Goal: Task Accomplishment & Management: Complete application form

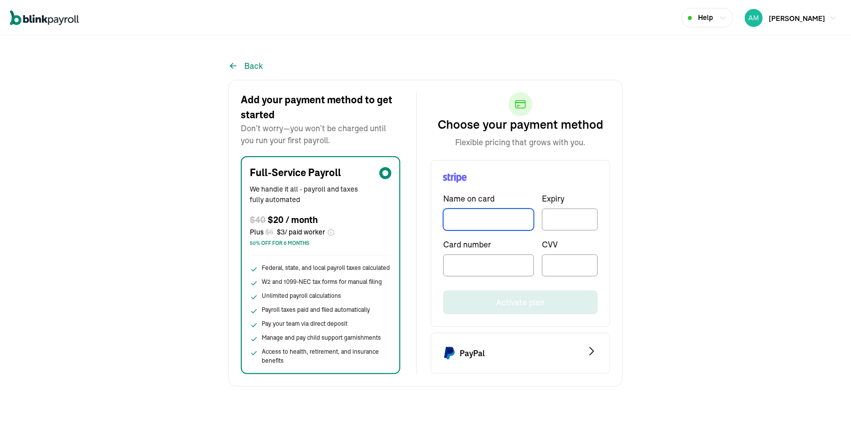
click at [503, 225] on input "TextInput" at bounding box center [488, 219] width 91 height 22
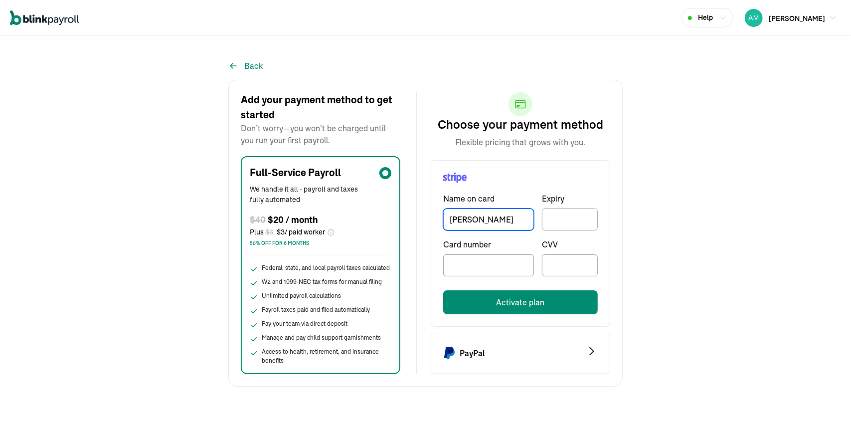
type input "[PERSON_NAME]"
drag, startPoint x: 585, startPoint y: 209, endPoint x: 572, endPoint y: 225, distance: 20.2
click at [572, 225] on div at bounding box center [570, 219] width 56 height 22
click at [573, 212] on div at bounding box center [570, 219] width 56 height 22
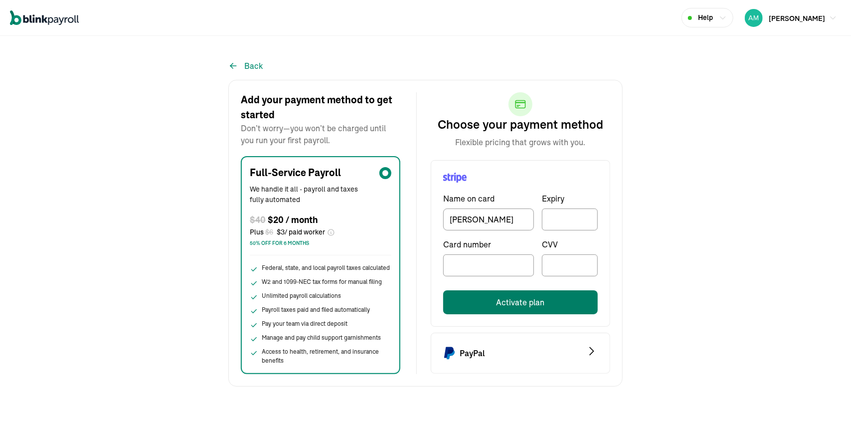
click at [507, 296] on button "Activate plan" at bounding box center [520, 302] width 155 height 24
click at [547, 299] on button "Activate plan" at bounding box center [520, 302] width 155 height 24
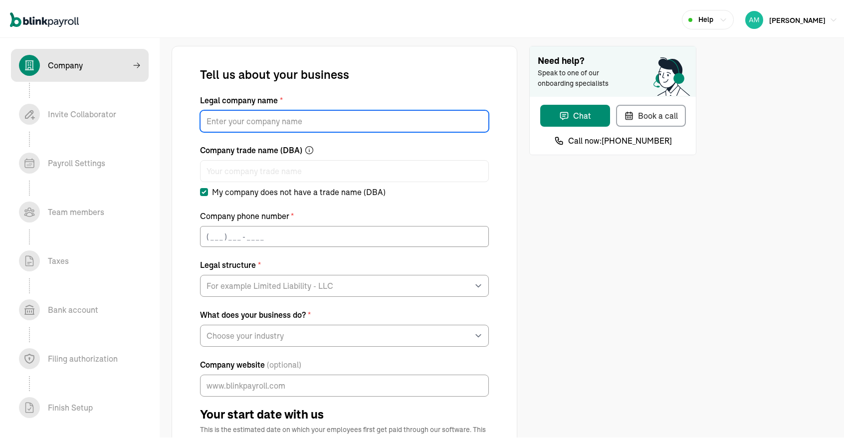
click at [385, 117] on input "Legal company name *" at bounding box center [344, 119] width 289 height 22
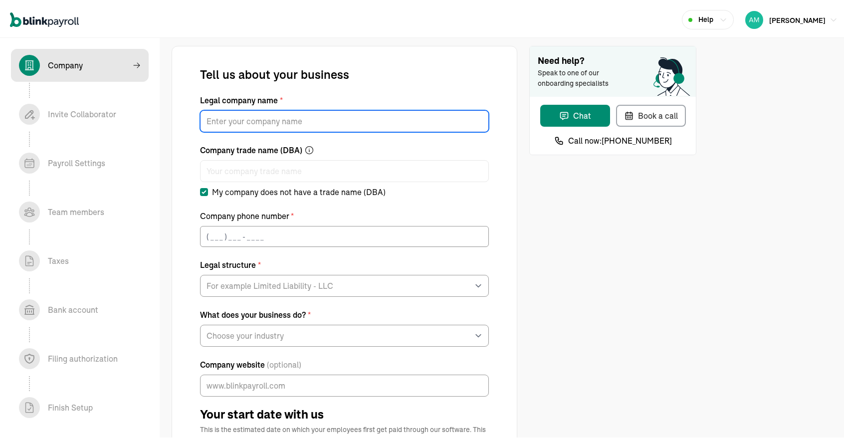
click at [321, 113] on input "Legal company name *" at bounding box center [344, 119] width 289 height 22
click at [258, 129] on input "Legal company name *" at bounding box center [344, 119] width 289 height 22
type input "AMAD WC LLC"
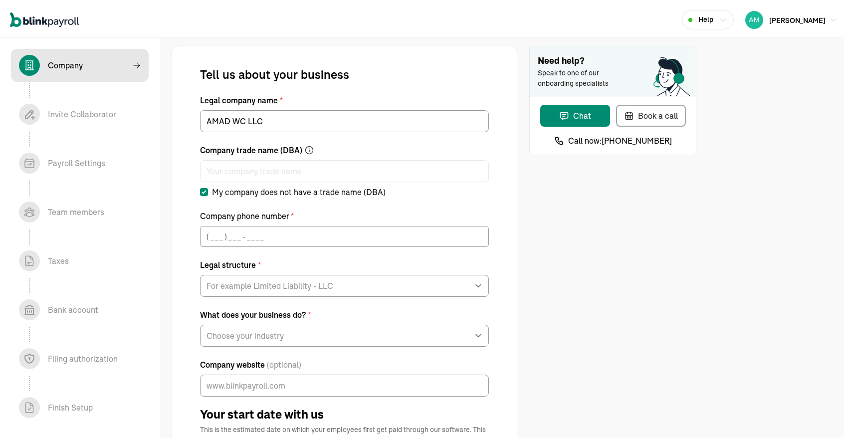
click at [209, 192] on label "My company does not have a trade name (DBA)" at bounding box center [292, 190] width 185 height 12
click at [208, 192] on input "My company does not have a trade name (DBA)" at bounding box center [204, 190] width 8 height 8
checkbox input "false"
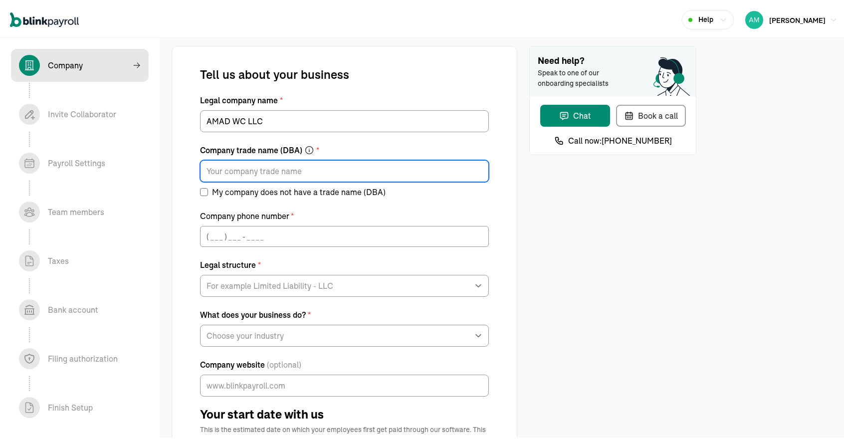
click at [240, 174] on input "Company trade name (DBA) *" at bounding box center [344, 169] width 289 height 22
type input "D"
type input "Pink Nannies"
drag, startPoint x: 263, startPoint y: 166, endPoint x: 101, endPoint y: 158, distance: 162.7
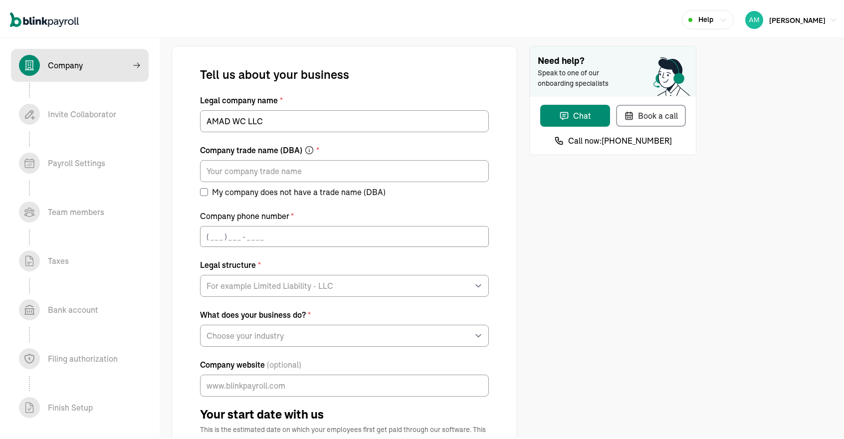
click at [201, 191] on input "My company does not have a trade name (DBA)" at bounding box center [204, 190] width 8 height 8
checkbox input "true"
click at [210, 231] on input "(___) ___-____" at bounding box center [344, 234] width 289 height 21
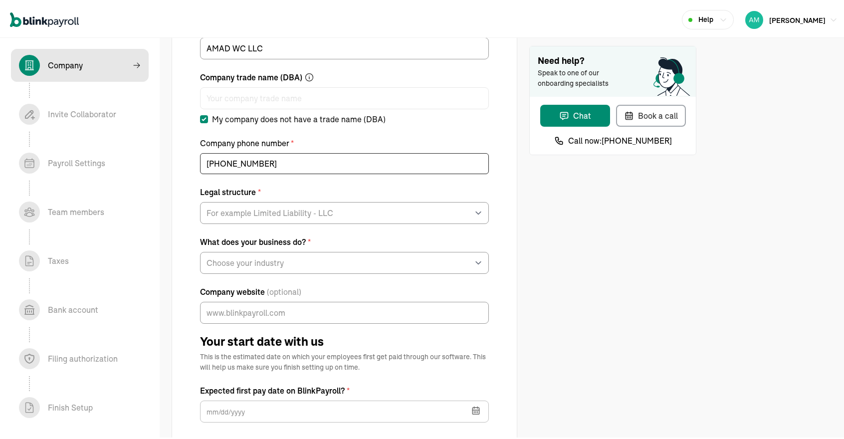
scroll to position [74, 0]
type input "[PHONE_NUMBER]"
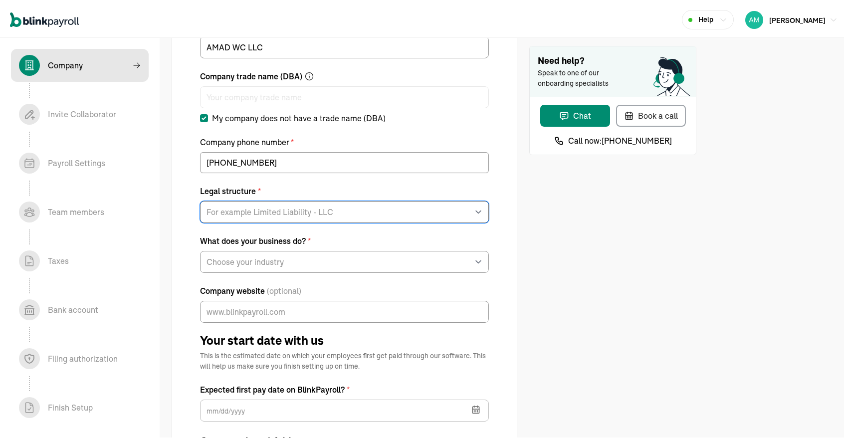
click at [278, 218] on select "For example Limited Liability - LLC Sole proprietorship Limited Partnership Lim…" at bounding box center [344, 210] width 289 height 22
select select "Limited Liability Company (LLC)"
click at [200, 199] on select "For example Limited Liability - LLC Sole proprietorship Limited Partnership Lim…" at bounding box center [344, 210] width 289 height 22
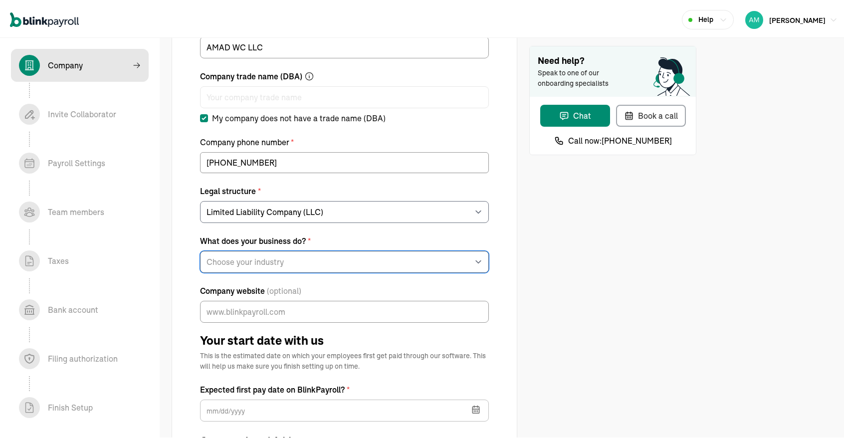
click at [248, 257] on select "Choose your industry Auto or Machine Sales Auto or Machine Repair Arts or Enter…" at bounding box center [344, 260] width 289 height 22
select select "Food and Beverage Retail or Wholesale"
click at [200, 249] on select "Choose your industry Auto or Machine Sales Auto or Machine Repair Arts or Enter…" at bounding box center [344, 260] width 289 height 22
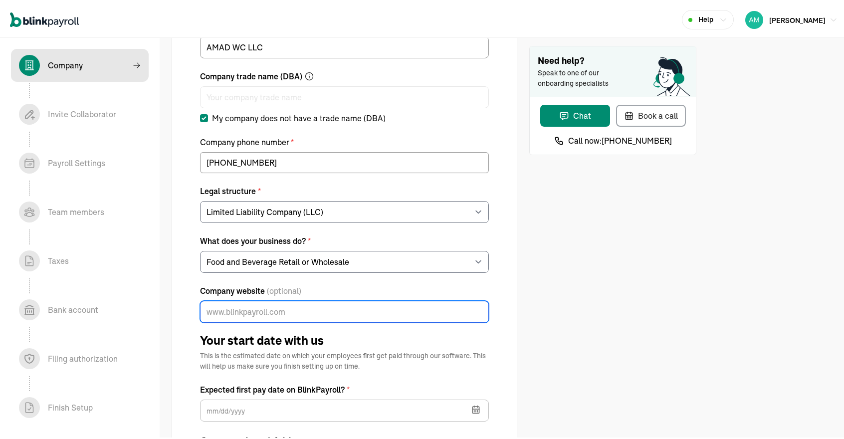
click at [333, 301] on input "Company website (optional)" at bounding box center [344, 310] width 289 height 22
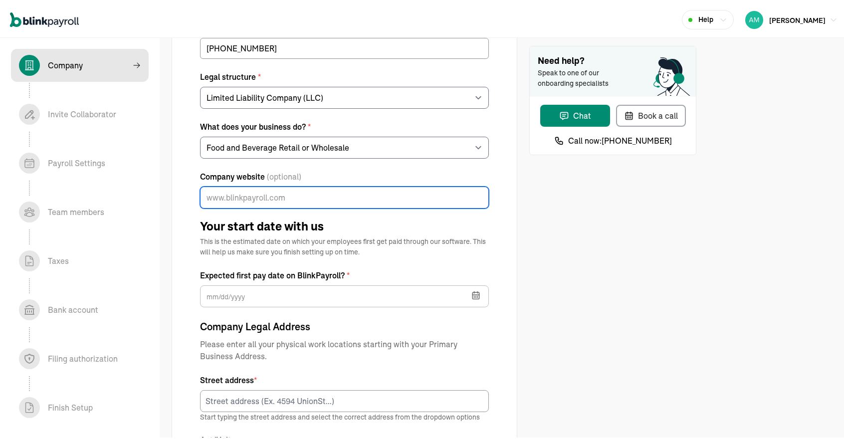
scroll to position [195, 0]
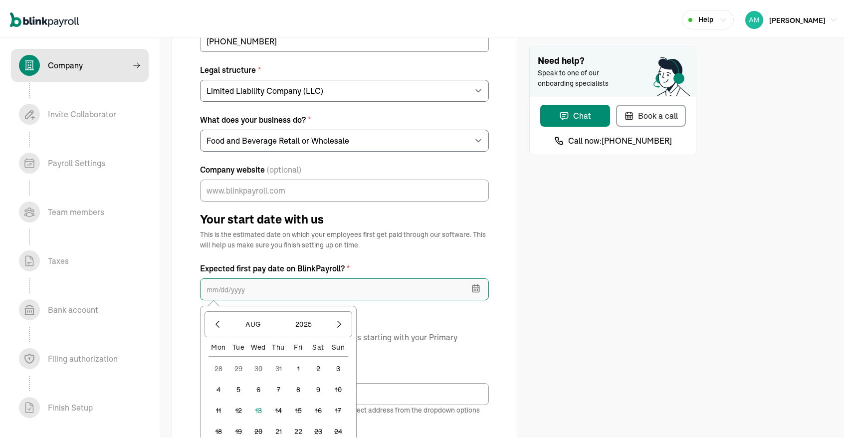
click at [350, 289] on input "text" at bounding box center [344, 287] width 289 height 22
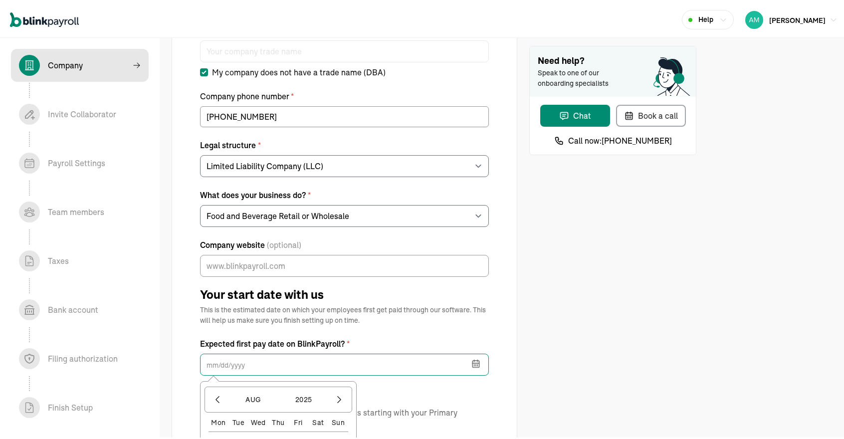
scroll to position [119, 0]
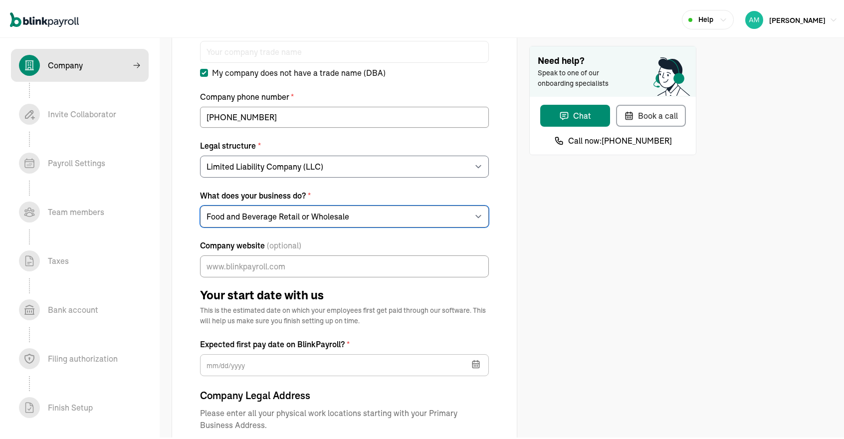
click at [410, 220] on select "Choose your industry Auto or Machine Sales Auto or Machine Repair Arts or Enter…" at bounding box center [344, 214] width 289 height 22
click at [576, 219] on div "Need help? Speak to one of our onboarding specialists Chat Book a call Call now…" at bounding box center [612, 368] width 167 height 887
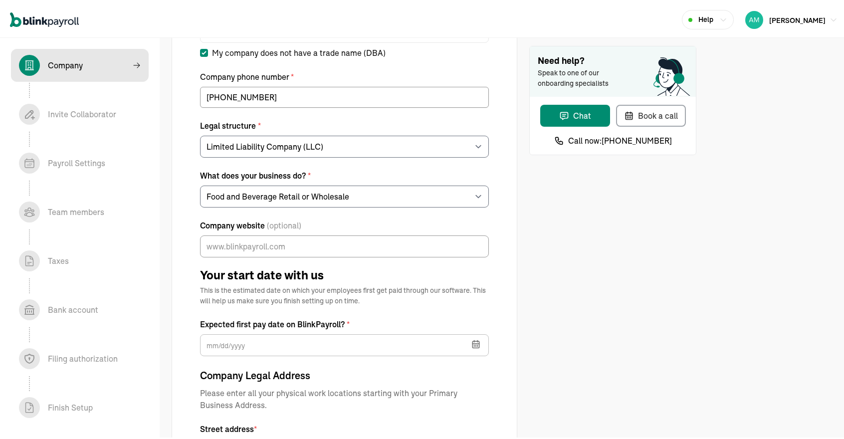
scroll to position [140, 0]
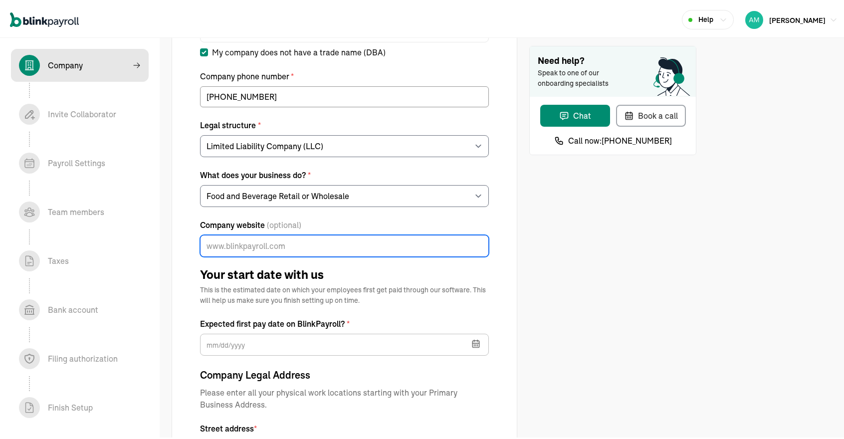
click at [270, 246] on input "Company website (optional)" at bounding box center [344, 244] width 289 height 22
click at [324, 310] on div "Tell us about your business Legal company name * [PERSON_NAME] LLC Company trad…" at bounding box center [344, 328] width 289 height 806
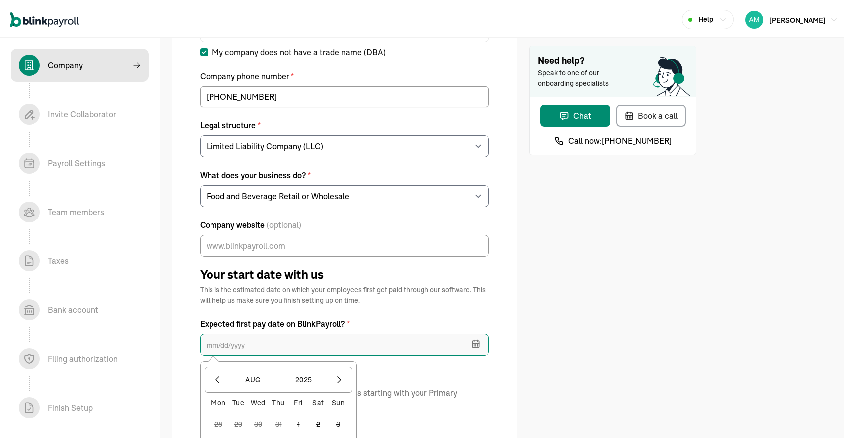
click at [285, 338] on input "text" at bounding box center [344, 343] width 289 height 22
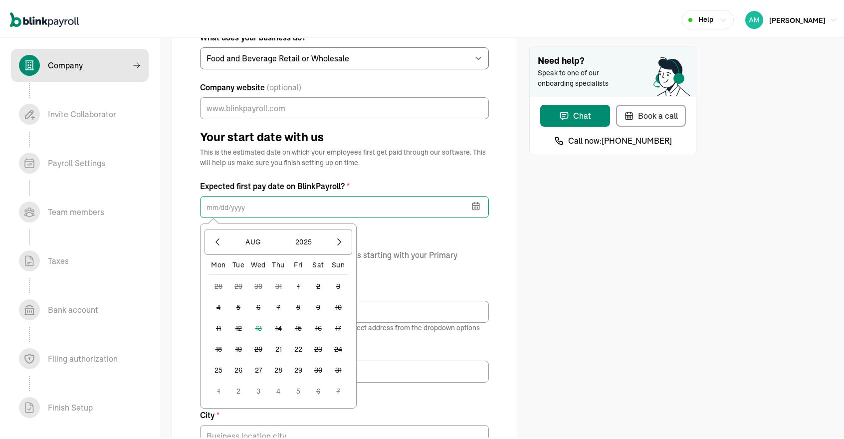
scroll to position [278, 0]
click at [281, 344] on button "21" at bounding box center [278, 346] width 20 height 20
click at [373, 203] on input "[DATE]" at bounding box center [344, 204] width 289 height 22
click at [298, 340] on button "22" at bounding box center [298, 346] width 20 height 20
type input "[DATE]"
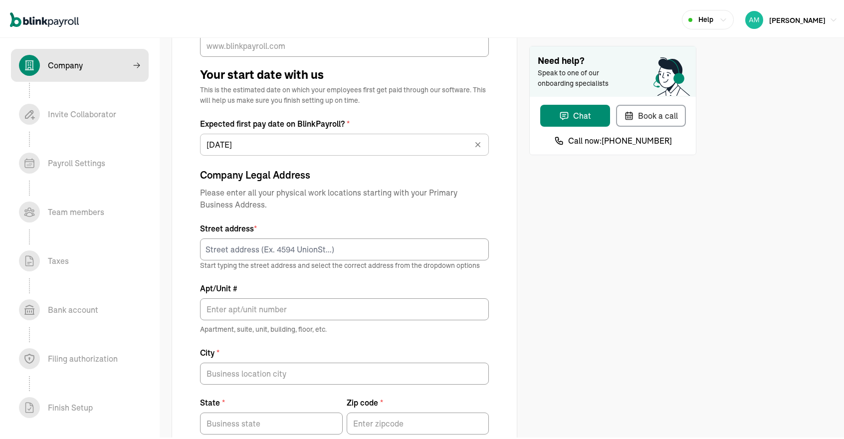
scroll to position [340, 0]
click at [369, 246] on input at bounding box center [344, 247] width 289 height 22
click at [369, 252] on input at bounding box center [344, 247] width 289 height 22
paste input "[STREET_ADDRESS]"
click at [363, 263] on div "[STREET_ADDRESS]" at bounding box center [344, 268] width 273 height 12
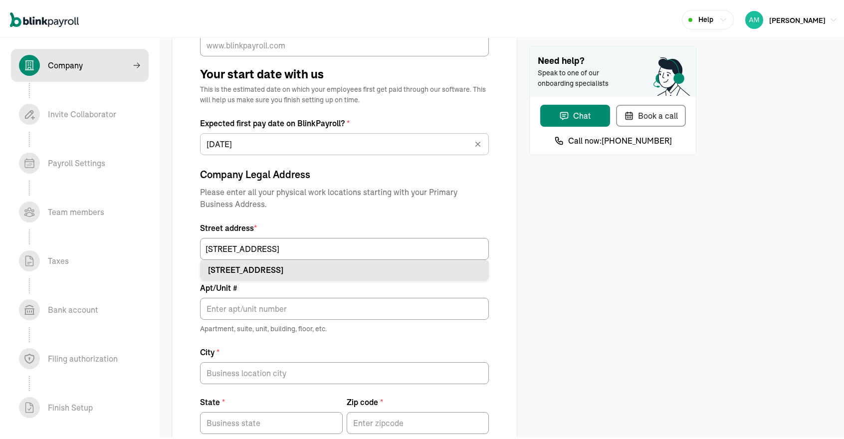
type input "[STREET_ADDRESS]"
type input "Land O Lakes"
type input "FL"
type input "34638"
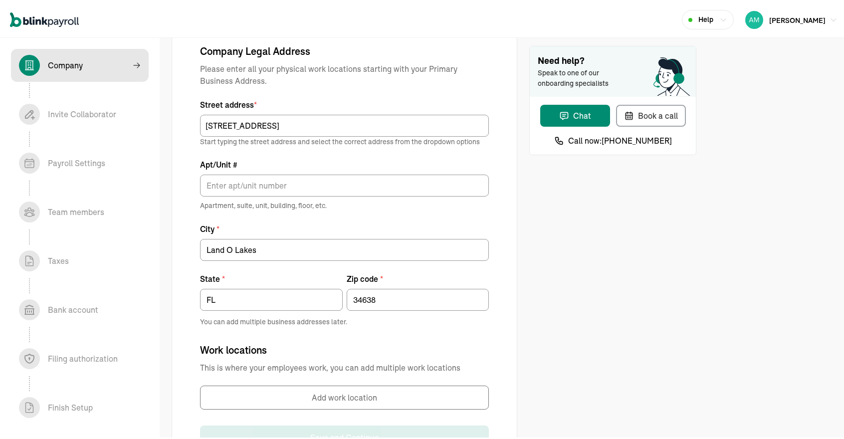
scroll to position [508, 0]
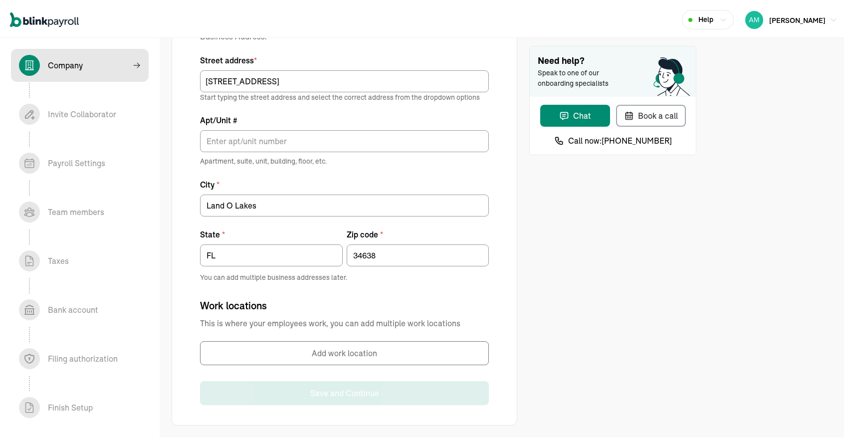
click at [347, 350] on button "Add work location" at bounding box center [344, 351] width 289 height 24
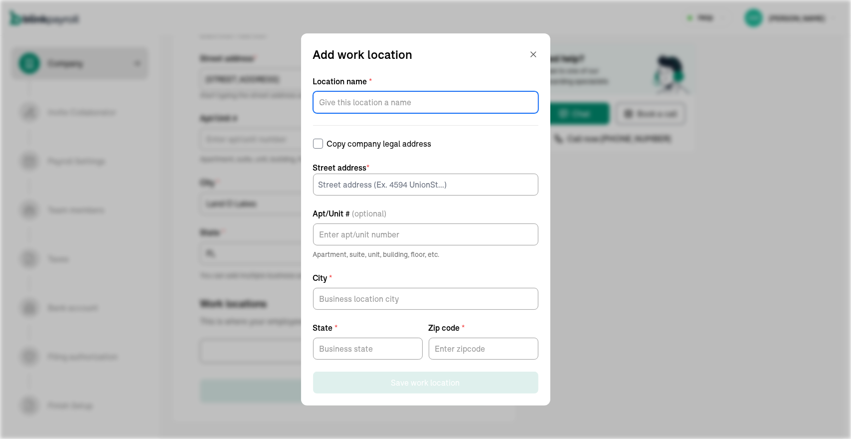
click at [479, 94] on input "Location name *" at bounding box center [425, 102] width 225 height 22
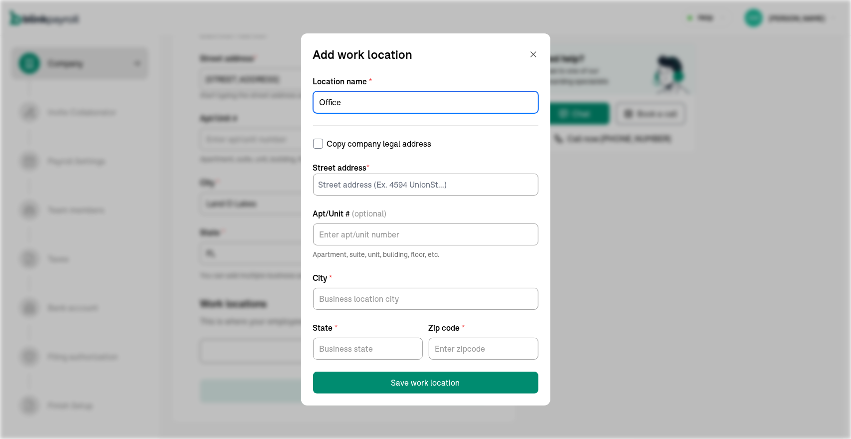
type input "Office"
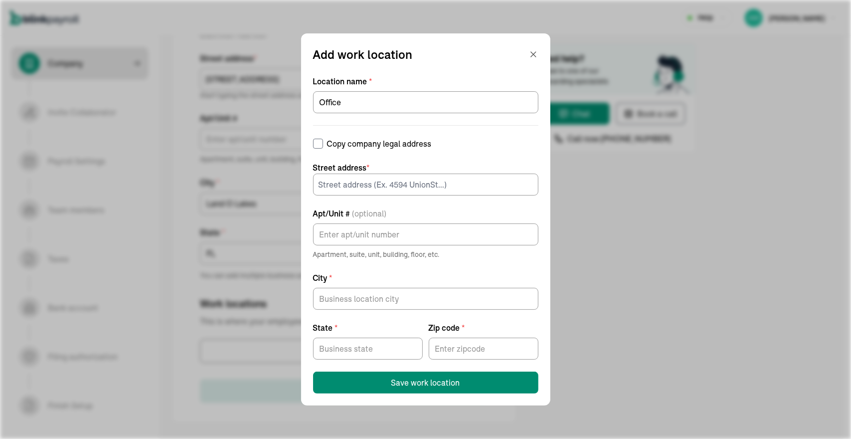
click at [382, 147] on label "Copy company legal address" at bounding box center [425, 144] width 225 height 12
click at [323, 147] on input "Copy company legal address" at bounding box center [318, 144] width 10 height 10
checkbox input "true"
type input "[STREET_ADDRESS]"
type input "Land O Lakes"
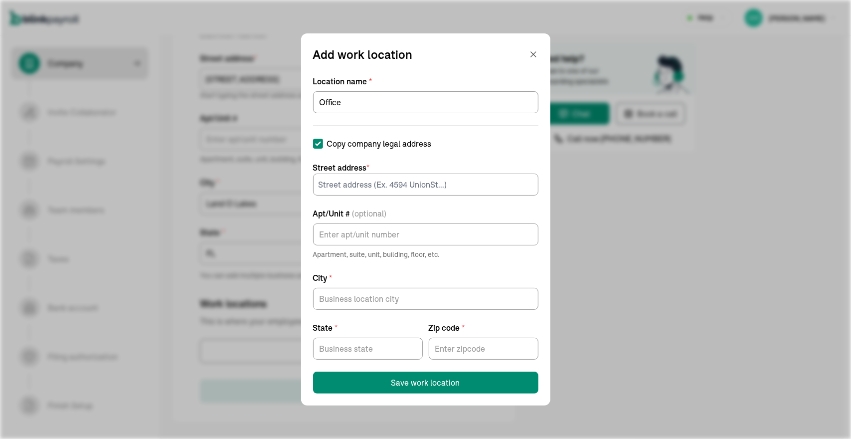
type input "FL"
type input "34638"
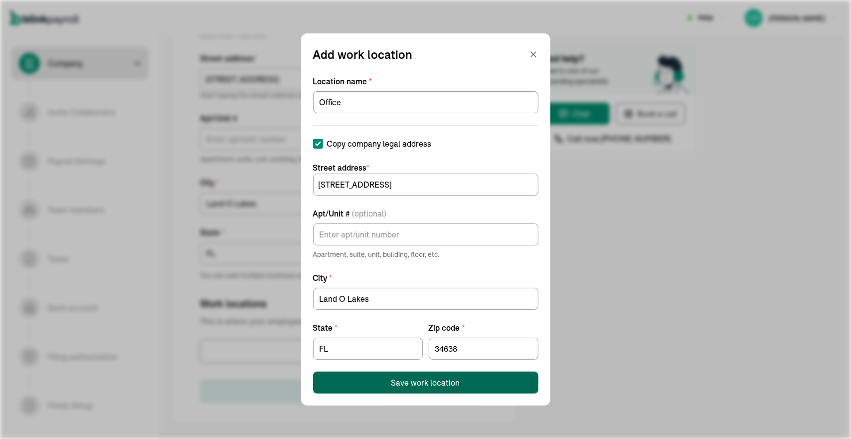
click at [418, 383] on div "Save work location" at bounding box center [425, 382] width 69 height 12
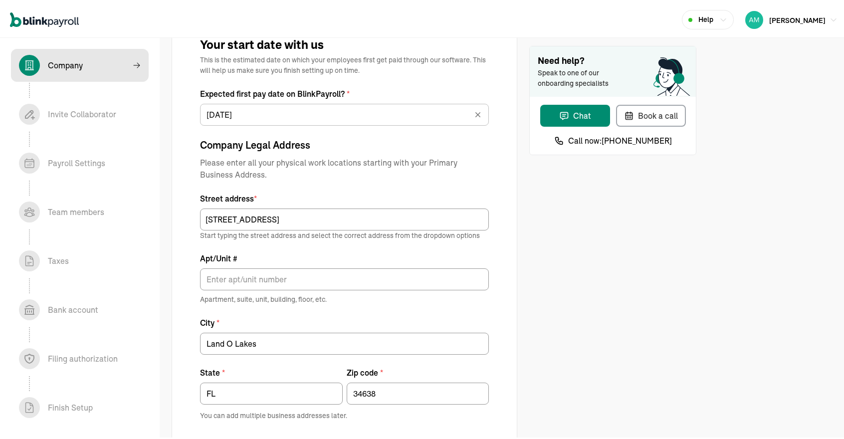
scroll to position [566, 0]
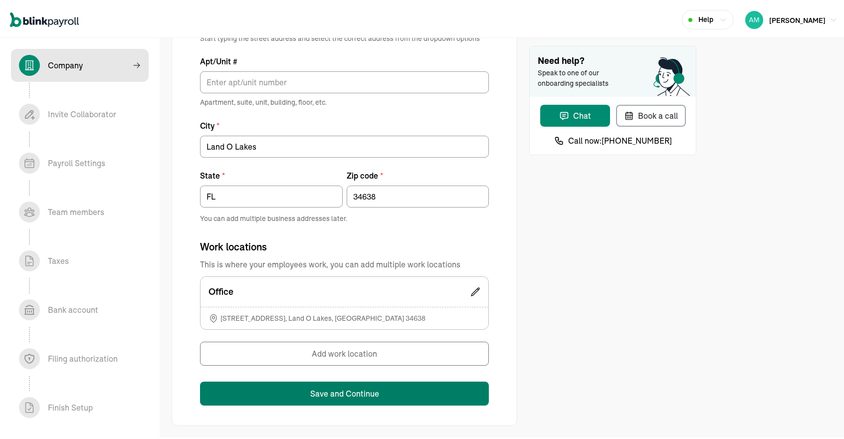
click at [377, 387] on button "Save and Continue" at bounding box center [344, 391] width 289 height 24
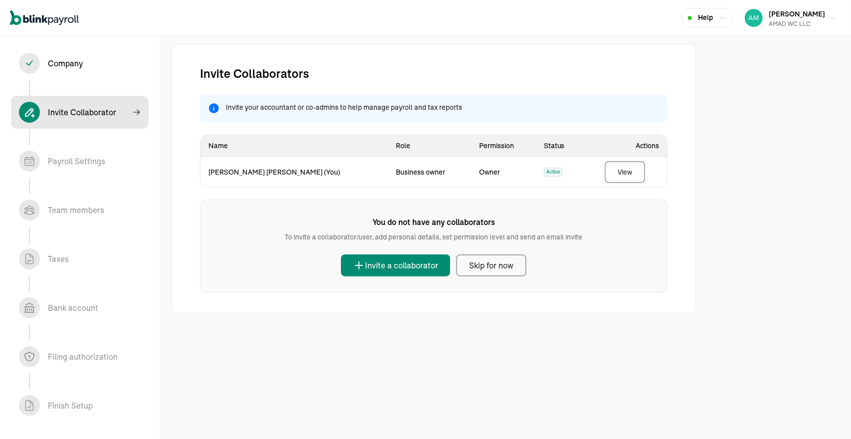
click at [266, 193] on div "Invite Collaborators Invite your accountant or co-admins to help manage payroll…" at bounding box center [434, 178] width 468 height 228
click at [496, 268] on div "Skip for now" at bounding box center [491, 265] width 44 height 12
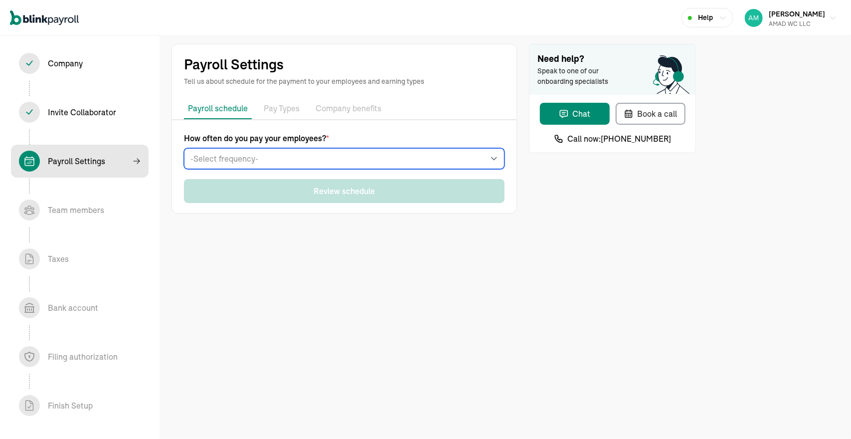
click at [373, 161] on select "-Select frequency- Weekly Bi-weekly Semi-monthly Monthly" at bounding box center [344, 158] width 321 height 21
select select "weekly"
click at [184, 148] on select "-Select frequency- Weekly Bi-weekly Semi-monthly Monthly" at bounding box center [344, 158] width 321 height 21
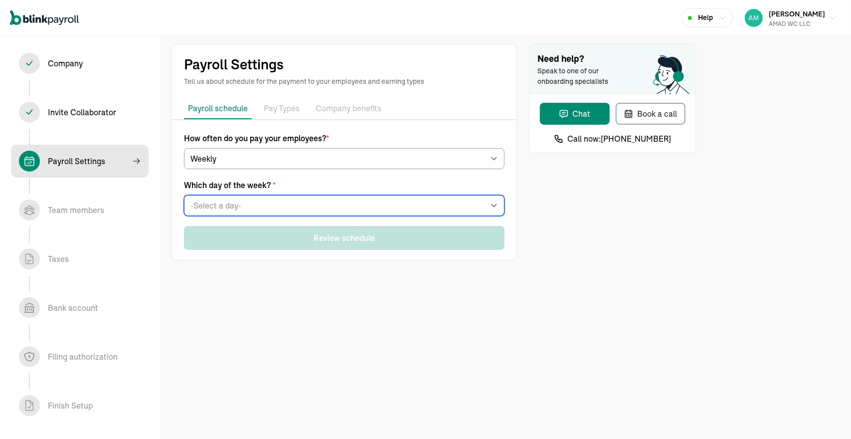
click at [274, 201] on select "-Select a day- Every [DATE] Every [DATE] Every [DATE] Every [DATE] Every [DATE]" at bounding box center [344, 205] width 321 height 21
select select "[DATE]"
click at [184, 195] on select "-Select a day- Every [DATE] Every [DATE] Every [DATE] Every [DATE] Every [DATE]" at bounding box center [344, 205] width 321 height 21
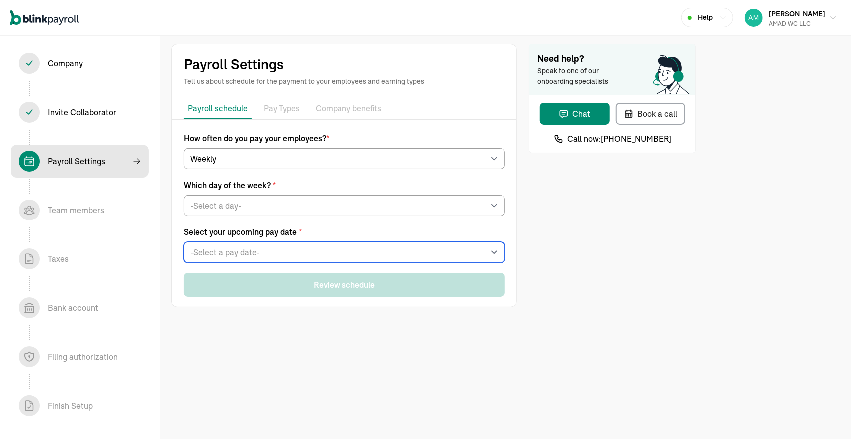
click at [238, 257] on select "-Select a pay date- [DATE] [DATE] [DATE] [DATE] [DATE] [DATE] [DATE] [DATE] [DA…" at bounding box center [344, 252] width 321 height 21
select select "[DATE]"
click at [184, 242] on select "-Select a pay date- [DATE] [DATE] [DATE] [DATE] [DATE] [DATE] [DATE] [DATE] [DA…" at bounding box center [344, 252] width 321 height 21
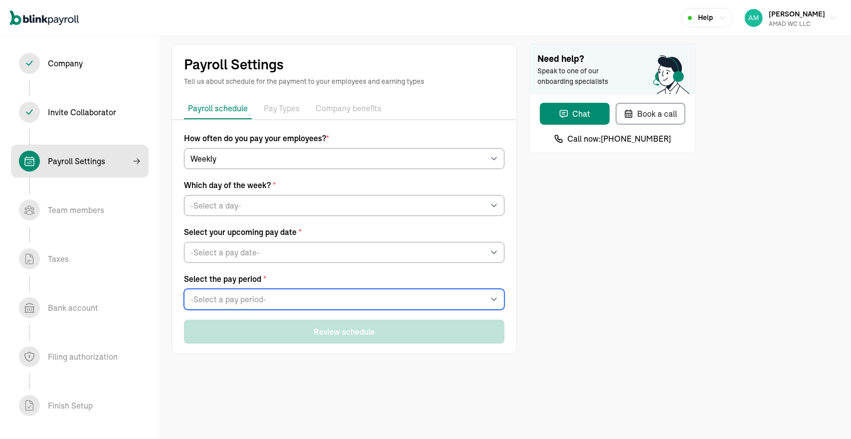
click at [234, 295] on select "-Select a pay period- [DATE] - [DATE] [DATE] - [DATE] Custom Pay Period" at bounding box center [344, 299] width 321 height 21
click at [184, 289] on select "-Select a pay period- [DATE] - [DATE] [DATE] - [DATE] Custom Pay Period" at bounding box center [344, 299] width 321 height 21
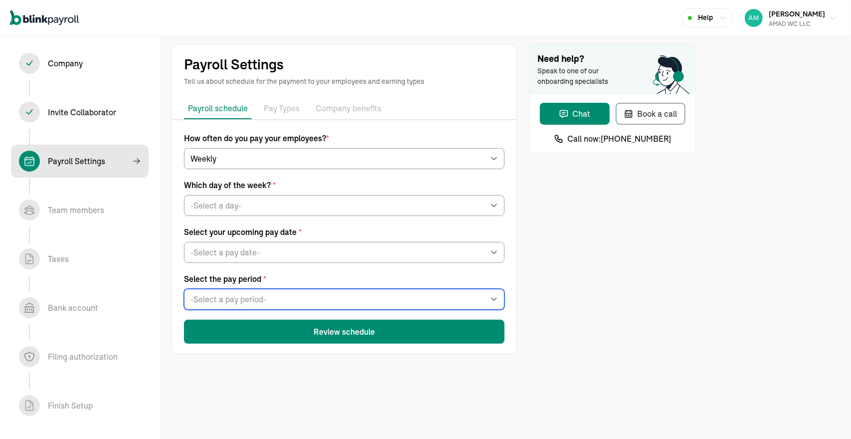
click at [258, 296] on select "-Select a pay period- [DATE] - [DATE] [DATE] - [DATE] Custom Pay Period" at bounding box center [344, 299] width 321 height 21
select select "[DATE] - [DATE]"
click at [184, 289] on select "-Select a pay period- [DATE] - [DATE] [DATE] - [DATE] Custom Pay Period" at bounding box center [344, 299] width 321 height 21
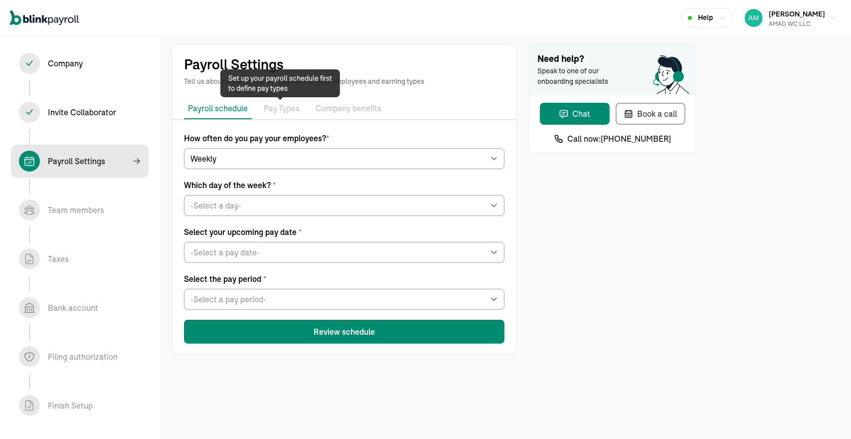
click at [275, 114] on p "Pay Types" at bounding box center [282, 108] width 36 height 13
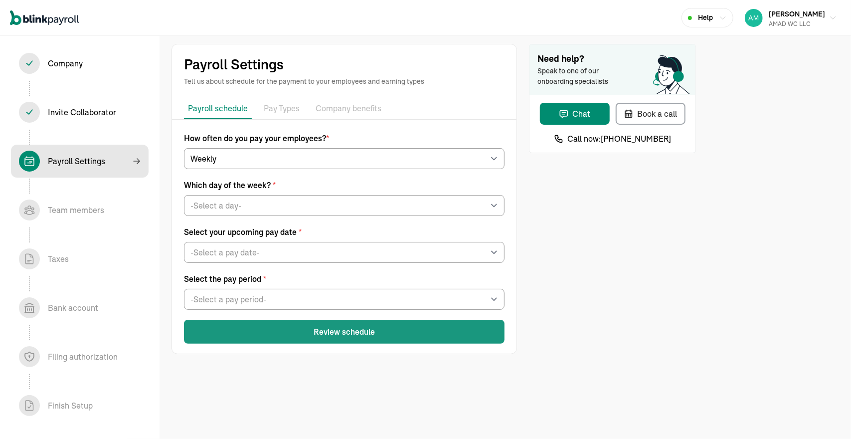
click at [284, 334] on button "Review schedule" at bounding box center [344, 332] width 321 height 24
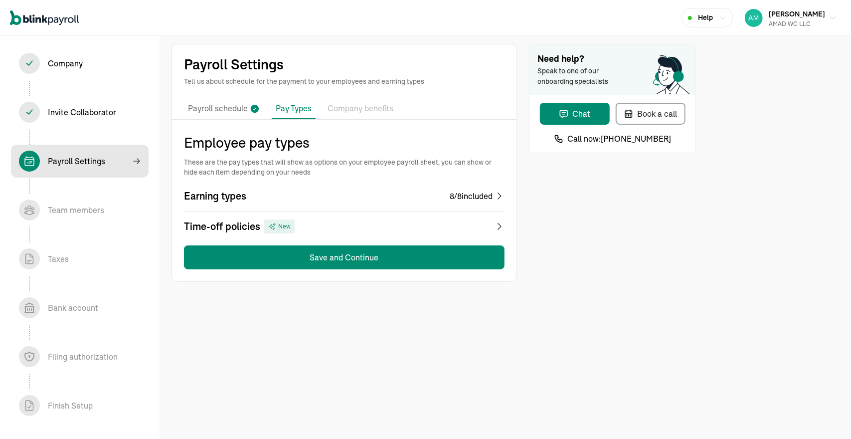
click at [460, 194] on div "8 / 8 included" at bounding box center [471, 196] width 43 height 12
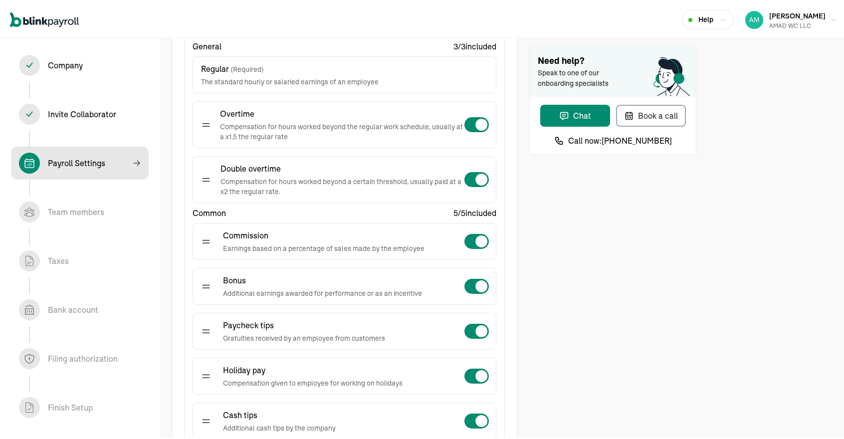
scroll to position [181, 0]
click at [479, 176] on span at bounding box center [481, 177] width 12 height 12
checkbox input "false"
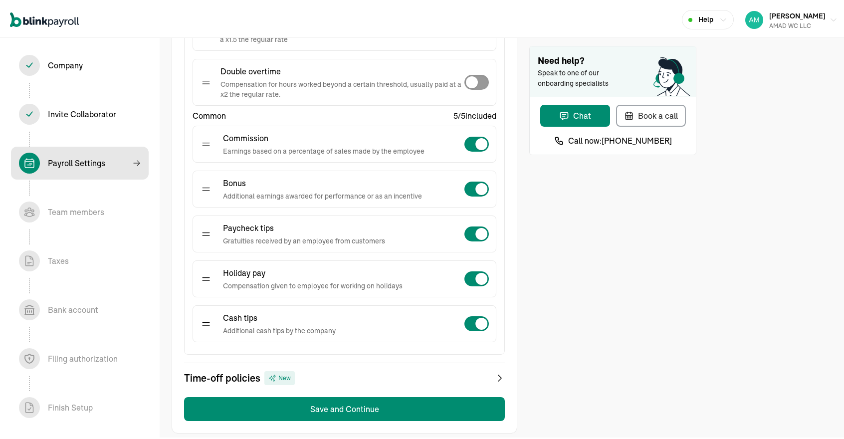
scroll to position [281, 0]
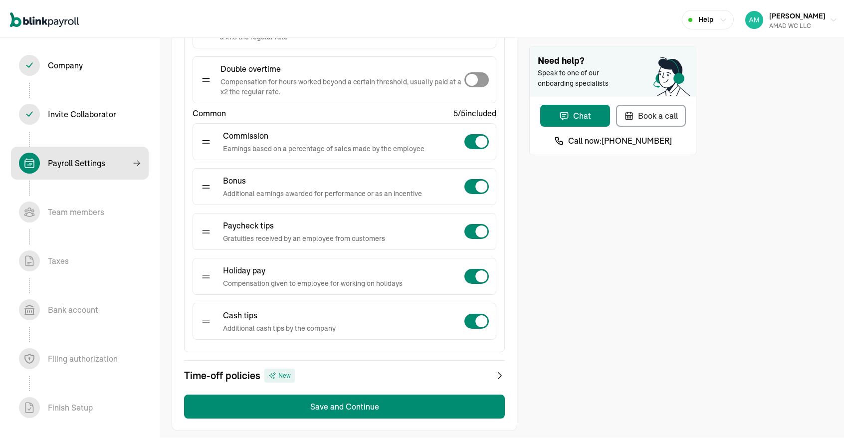
click at [477, 314] on span at bounding box center [481, 319] width 12 height 12
checkbox input "false"
click at [383, 370] on div "Time-off policies New" at bounding box center [344, 373] width 321 height 14
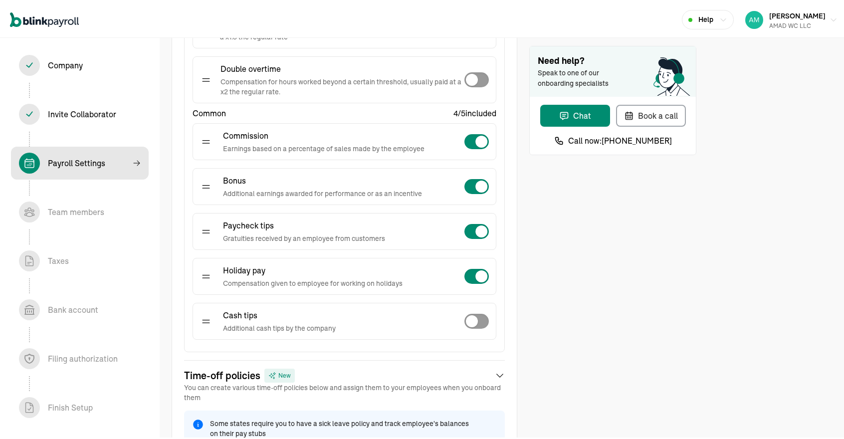
scroll to position [383, 0]
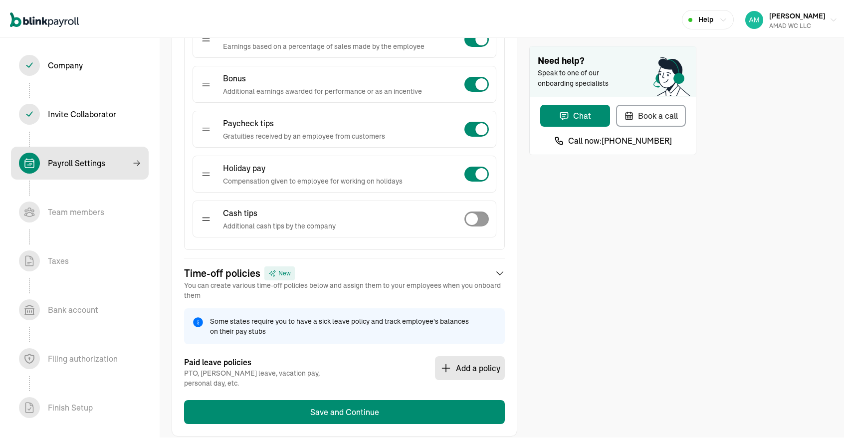
click at [468, 359] on button "Add a policy" at bounding box center [470, 366] width 70 height 24
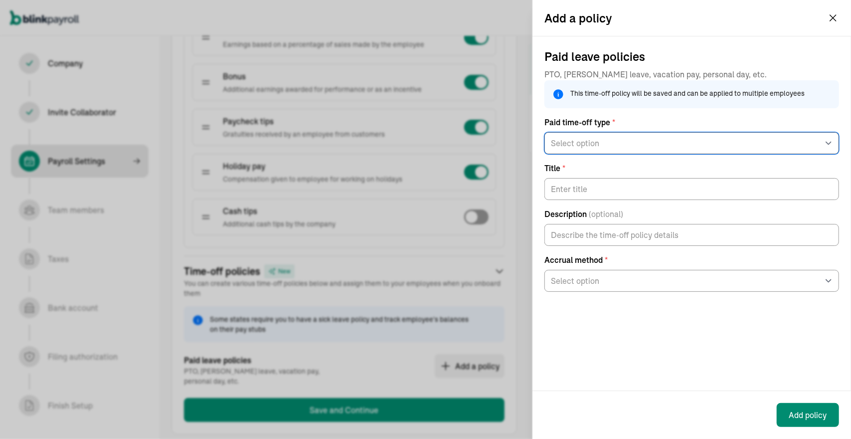
click at [630, 136] on select "Select option General PTO Sick pay Vacation pay" at bounding box center [691, 143] width 295 height 22
select select "paid_time_off"
click at [544, 132] on select "Select option General PTO Sick pay Vacation pay" at bounding box center [691, 143] width 295 height 22
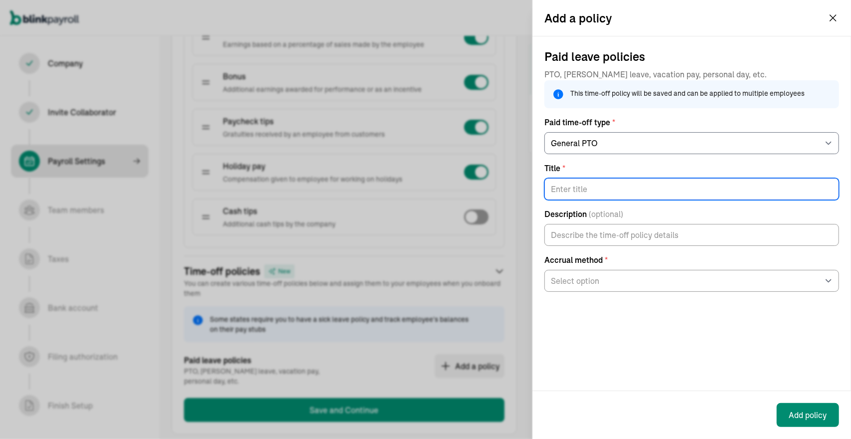
click at [617, 193] on input "Title *" at bounding box center [691, 189] width 295 height 22
type input "O"
type input "PTO"
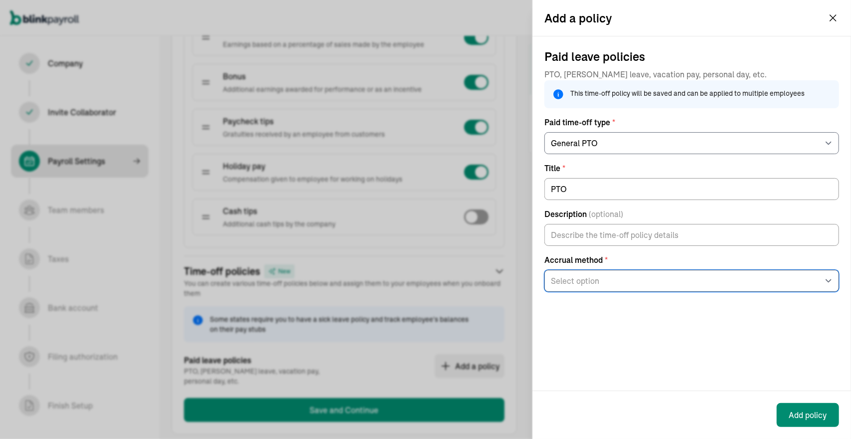
click at [613, 283] on select "Select option At the beginning of the year Per pay period Per hour worked On an…" at bounding box center [691, 281] width 295 height 22
select select "beginning_of_year"
click at [544, 277] on select "Select option At the beginning of the year Per pay period Per hour worked On an…" at bounding box center [691, 281] width 295 height 22
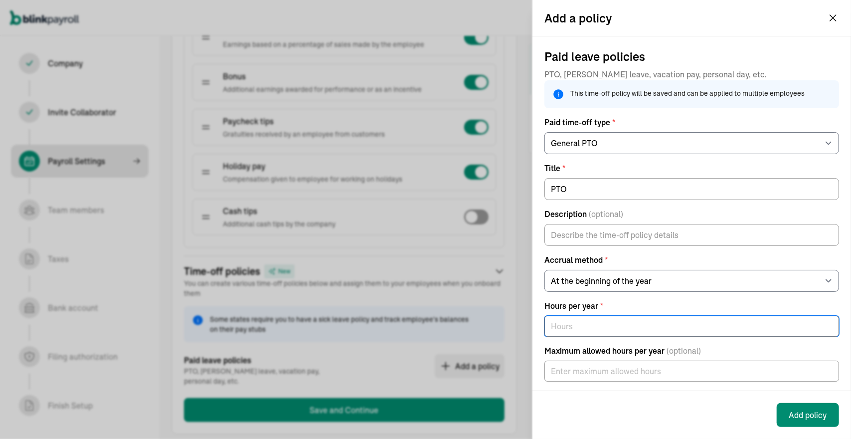
click at [622, 337] on input "text" at bounding box center [691, 326] width 295 height 21
type input "480"
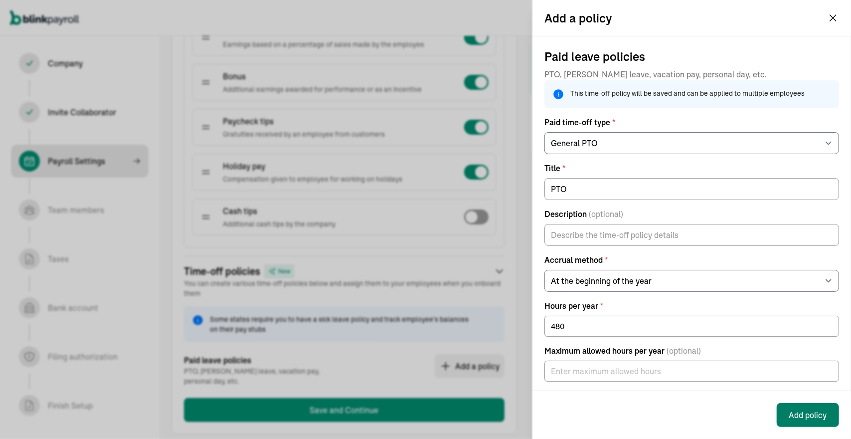
click at [806, 415] on button "Add policy" at bounding box center [808, 415] width 62 height 24
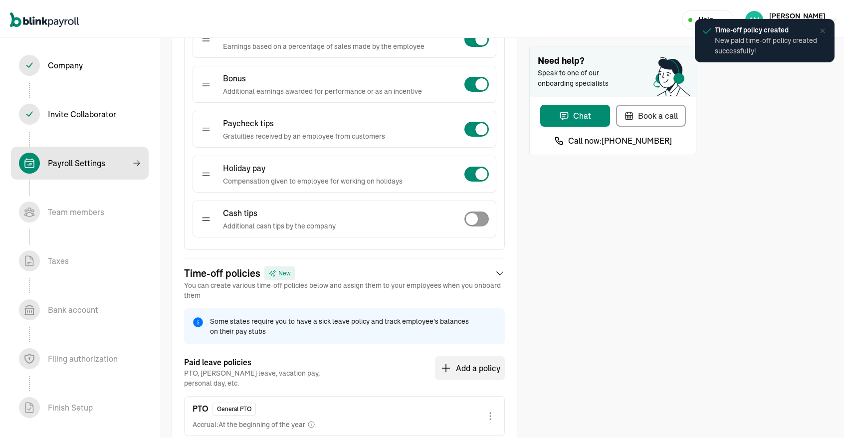
scroll to position [430, 0]
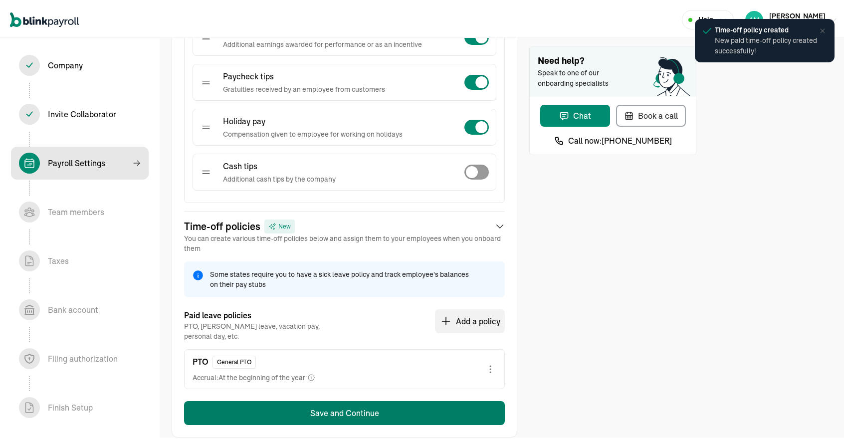
click at [298, 399] on button "Save and Continue" at bounding box center [344, 411] width 321 height 24
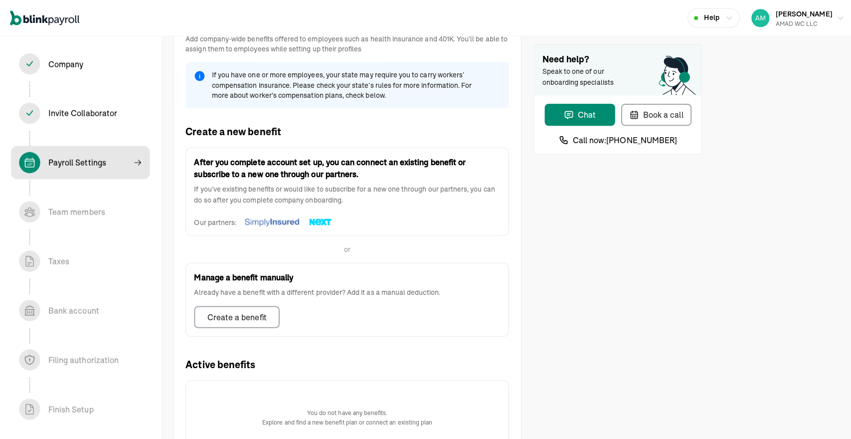
scroll to position [197, 0]
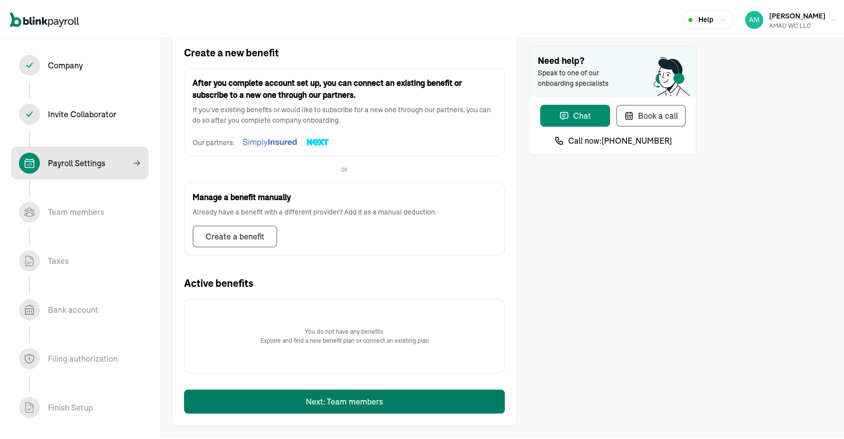
click at [315, 403] on button "Next: Team members" at bounding box center [344, 399] width 321 height 24
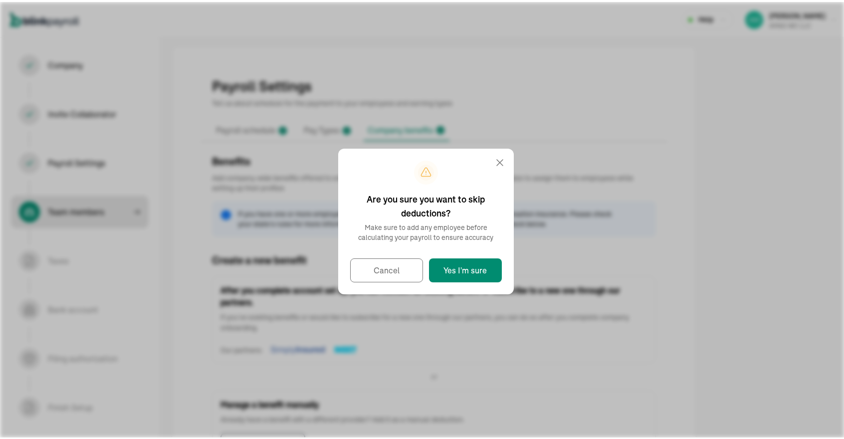
select select "employee"
select select "contractor"
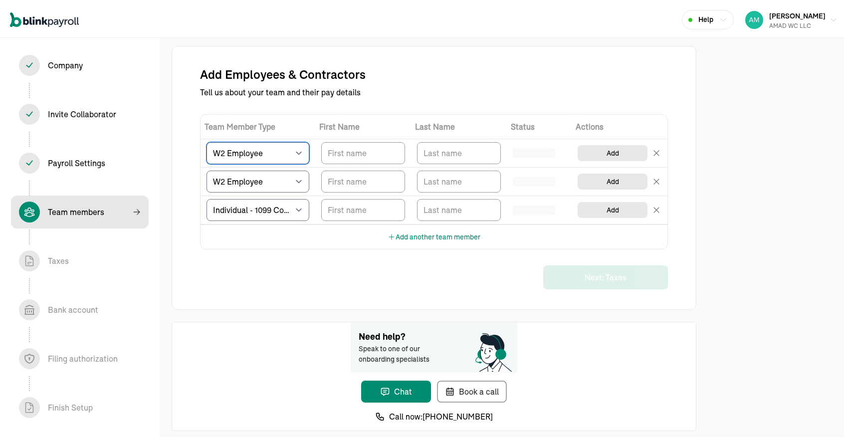
click at [295, 153] on select "Select W2 Employee Individual - 1099 [DEMOGRAPHIC_DATA] Business - 1099 Contrac…" at bounding box center [257, 151] width 103 height 22
click at [346, 148] on input "TextInput" at bounding box center [363, 151] width 84 height 22
type input "[PERSON_NAME]"
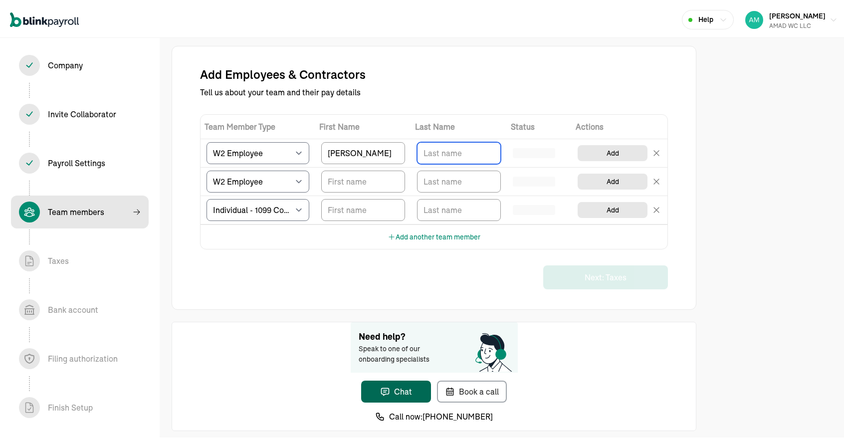
click at [462, 143] on input "TextInput" at bounding box center [459, 151] width 84 height 22
type input "[PERSON_NAME]"
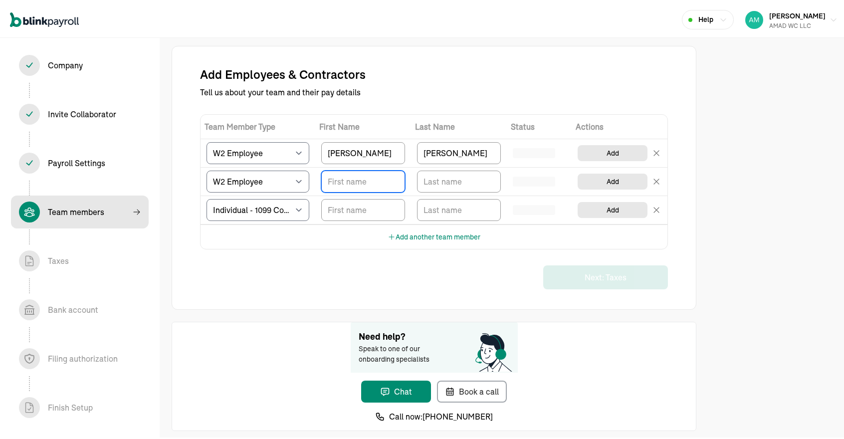
click at [391, 182] on input "TextInput" at bounding box center [363, 180] width 84 height 22
type input "[PERSON_NAME]"
click at [437, 183] on input "TextInput" at bounding box center [459, 180] width 84 height 22
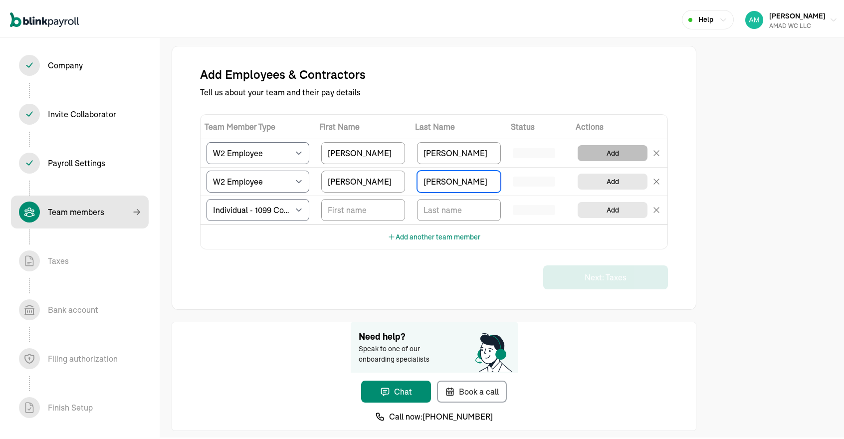
type input "[PERSON_NAME]"
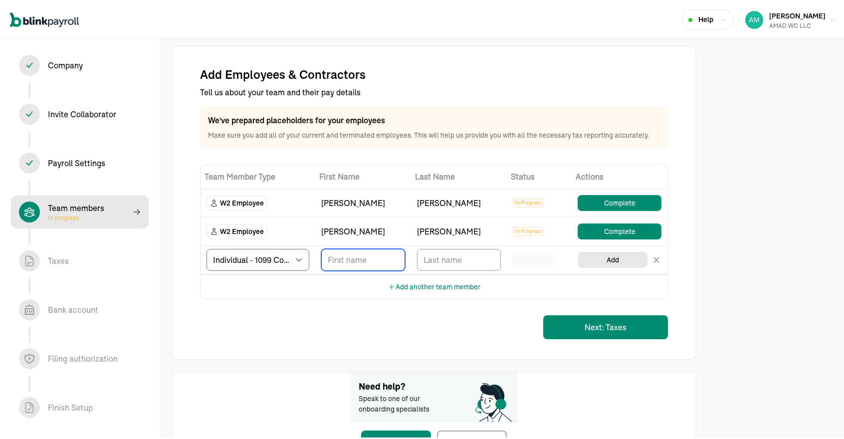
click at [346, 256] on input "TextInput" at bounding box center [363, 258] width 84 height 22
type input "[PERSON_NAME]"
click at [445, 259] on input "TextInput" at bounding box center [459, 258] width 84 height 22
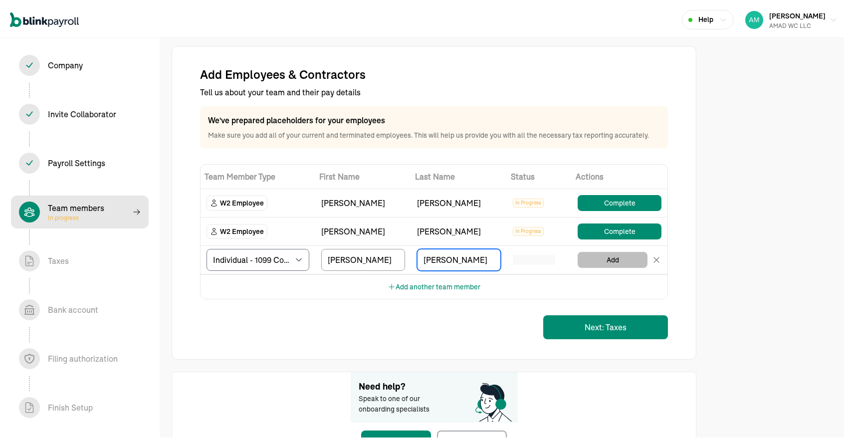
type input "[PERSON_NAME]"
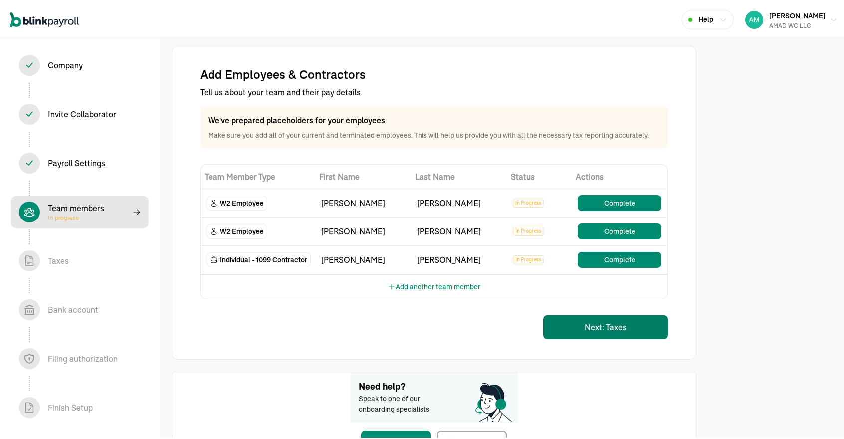
click at [589, 327] on button "Next: Taxes" at bounding box center [605, 325] width 125 height 24
click at [627, 201] on button "Complete" at bounding box center [619, 201] width 84 height 16
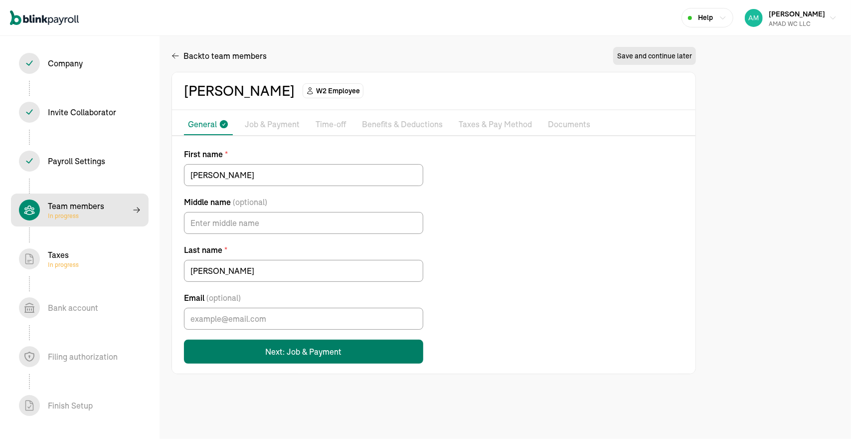
click at [294, 347] on button "Next: Job & Payment" at bounding box center [303, 352] width 239 height 24
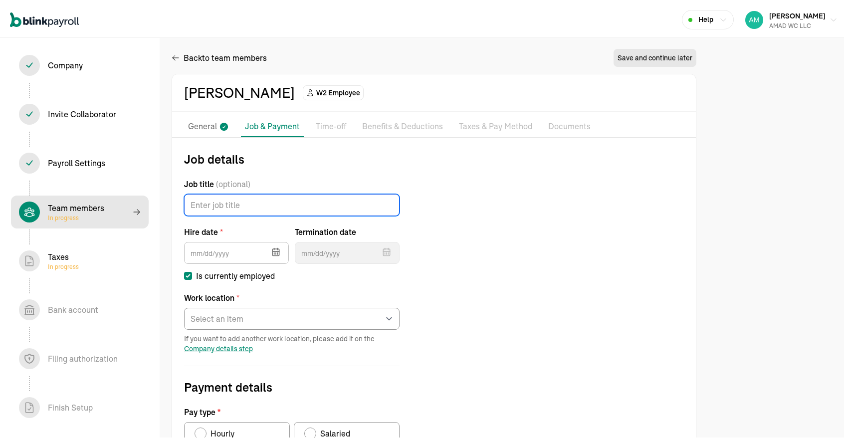
click at [282, 205] on input "Job title (optional)" at bounding box center [291, 203] width 215 height 22
type input "B"
drag, startPoint x: 278, startPoint y: 208, endPoint x: 67, endPoint y: 195, distance: 211.8
click at [67, 195] on section "Help [PERSON_NAME] [PERSON_NAME] LLC ONBOARDING CHECKLIST Team members 4 / 8 Co…" at bounding box center [425, 350] width 851 height 700
type input "Nail Tech"
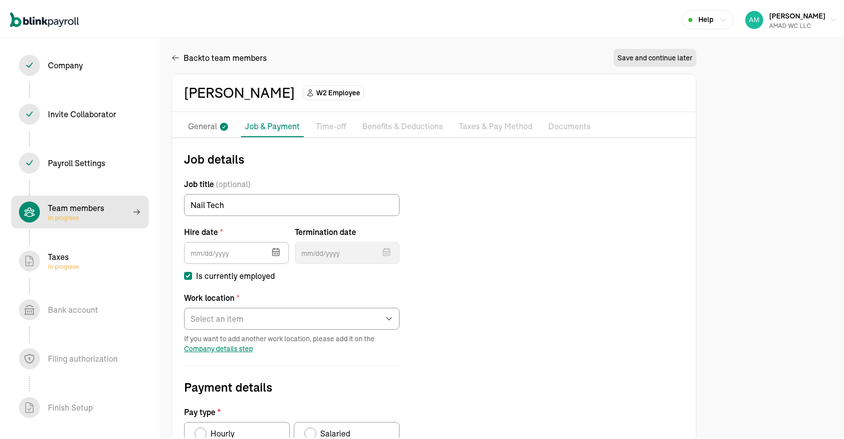
click at [275, 250] on icon "button" at bounding box center [276, 250] width 10 height 10
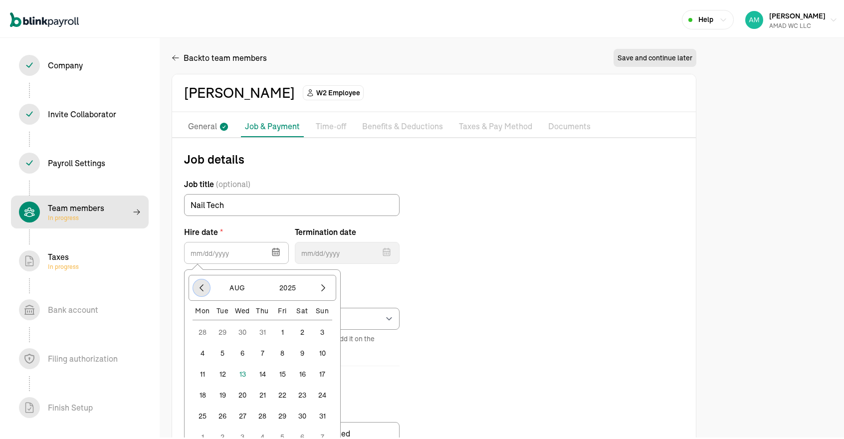
click at [203, 290] on button "button" at bounding box center [201, 285] width 17 height 17
click at [241, 349] on button "4" at bounding box center [242, 351] width 20 height 20
type input "[DATE]"
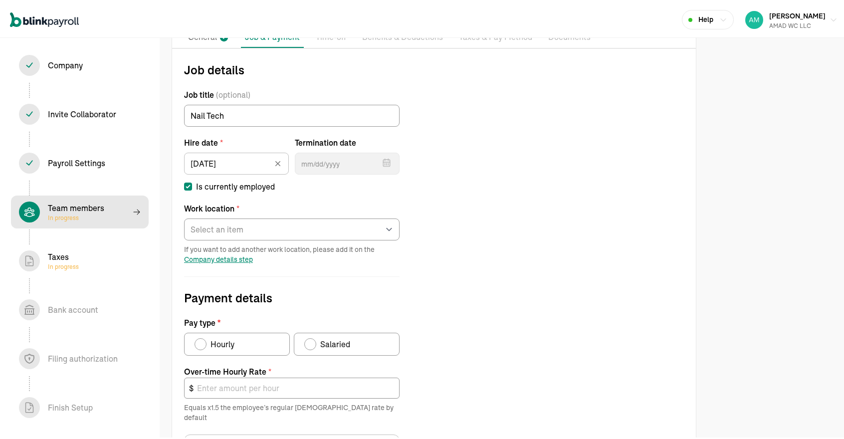
scroll to position [90, 0]
click at [278, 229] on select "Select an item Office Works from home" at bounding box center [291, 227] width 215 height 22
select select "[STREET_ADDRESS]"
click at [184, 216] on select "Select an item Office Works from home" at bounding box center [291, 227] width 215 height 22
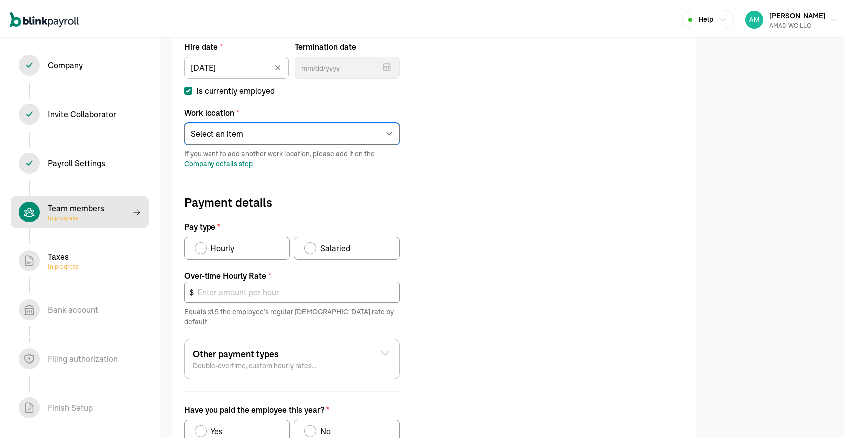
scroll to position [186, 0]
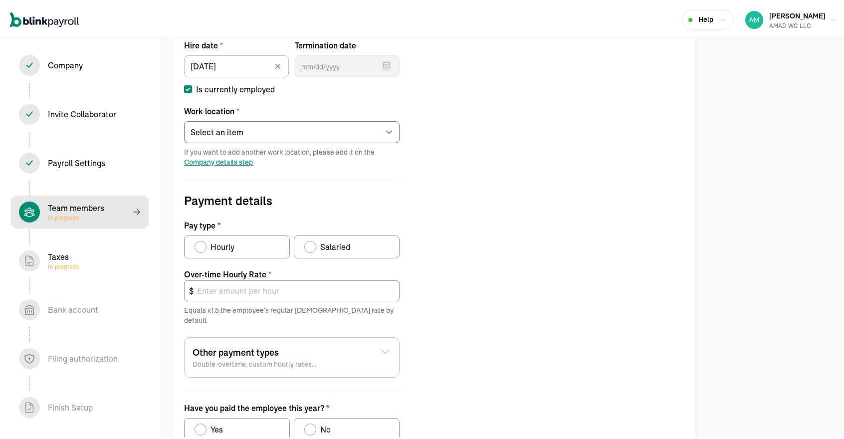
click at [245, 244] on label "Hourly" at bounding box center [237, 244] width 106 height 23
click at [202, 244] on input "Hourly" at bounding box center [198, 242] width 8 height 8
radio input "true"
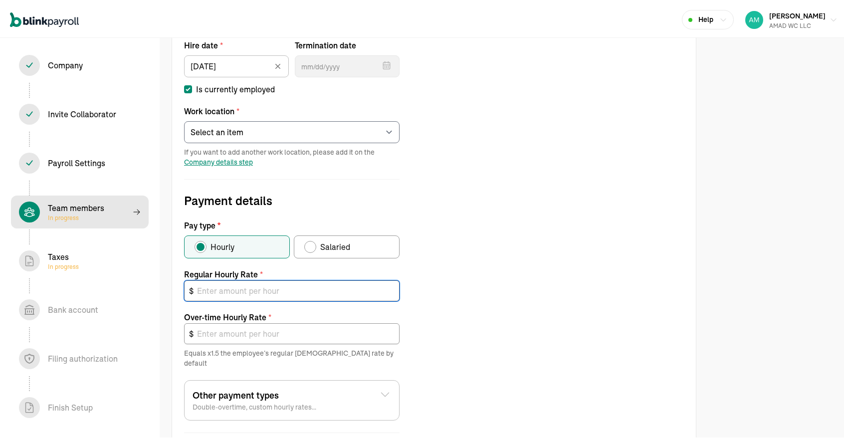
click at [239, 287] on input "text" at bounding box center [291, 288] width 215 height 21
type input "3"
type input "4.50"
type input "30"
type input "45.00"
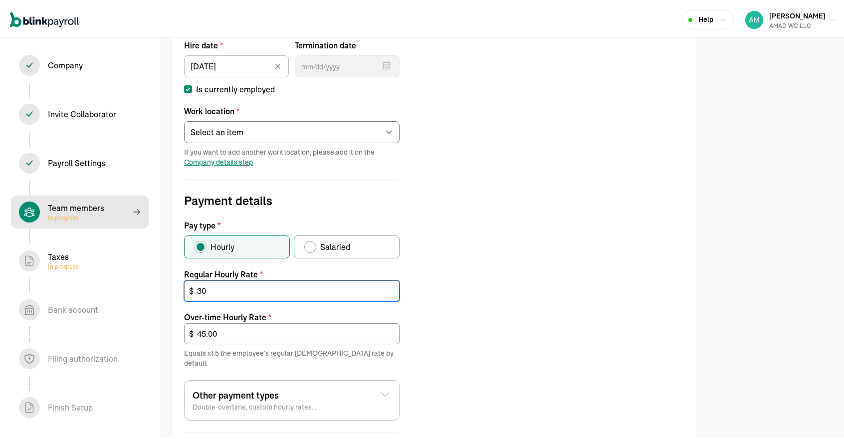
type input "3"
type input "4.50"
type input "31"
type input "46.50"
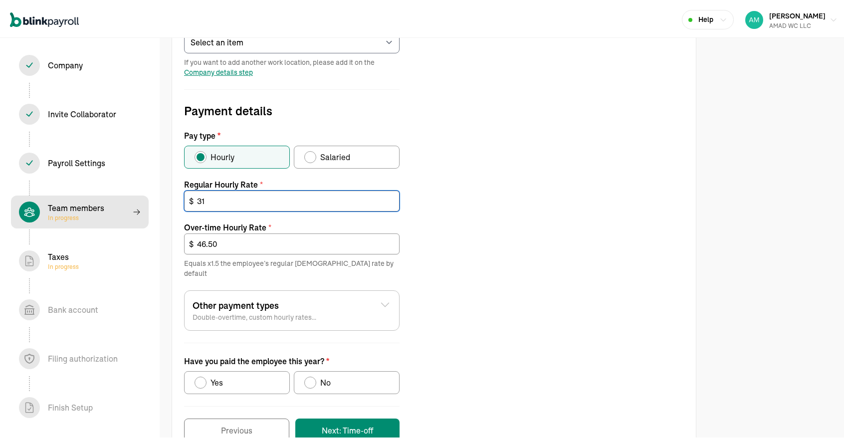
scroll to position [292, 0]
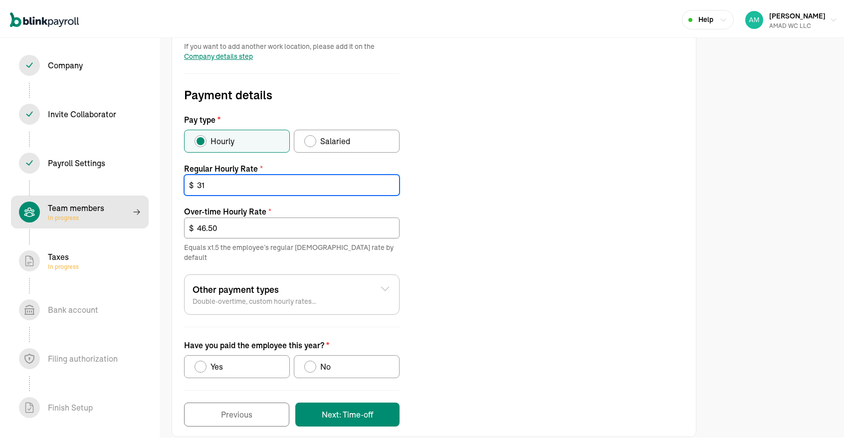
type input "31"
click at [263, 353] on label "Yes" at bounding box center [237, 364] width 106 height 23
click at [202, 358] on input "Yes" at bounding box center [198, 362] width 8 height 8
radio input "true"
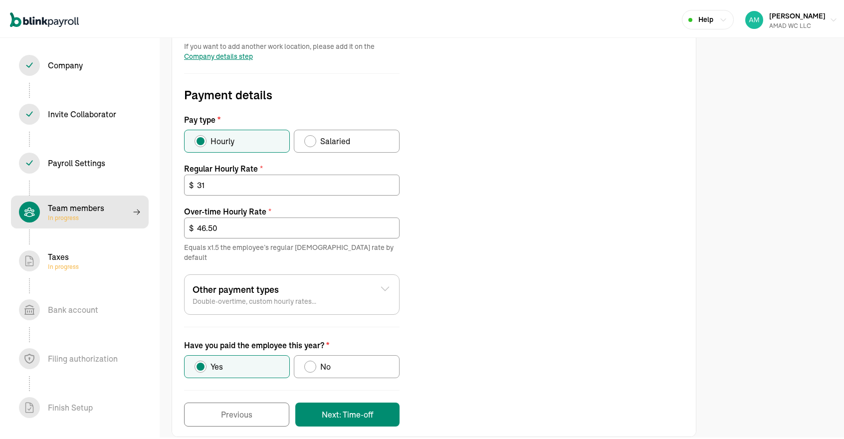
click at [358, 356] on label "No" at bounding box center [347, 364] width 106 height 23
click at [312, 358] on input "No" at bounding box center [308, 362] width 8 height 8
radio input "true"
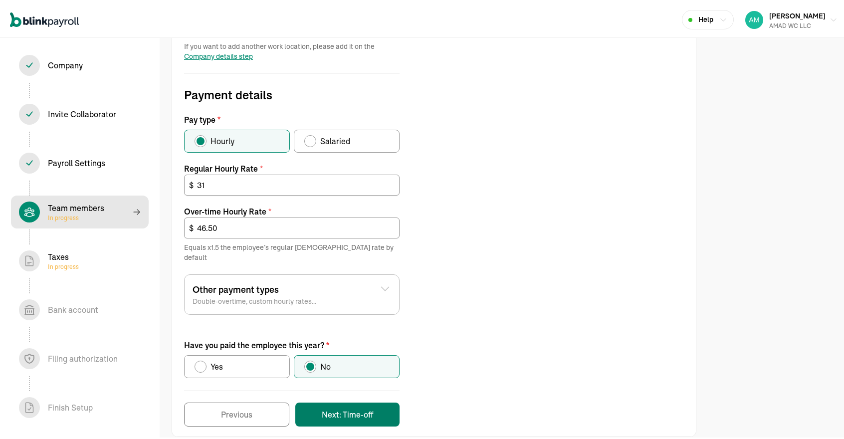
click at [339, 400] on button "Next: Time-off" at bounding box center [347, 412] width 104 height 24
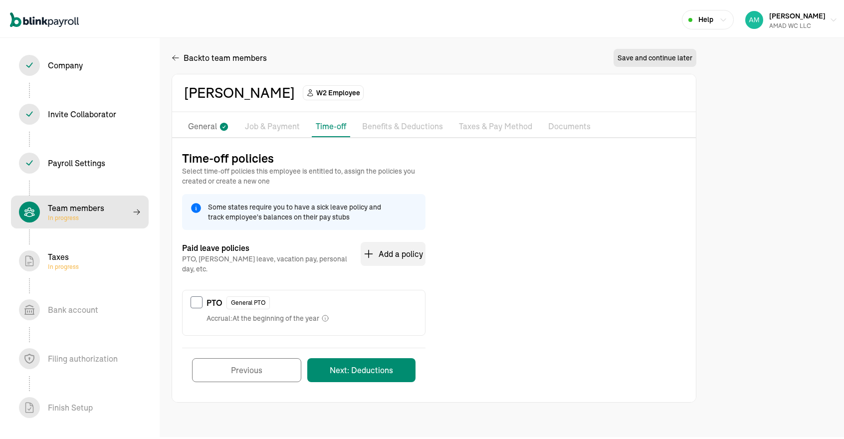
scroll to position [0, 0]
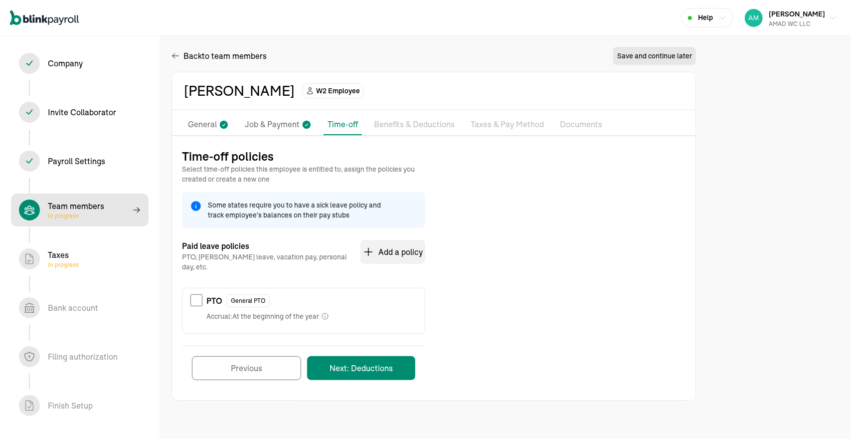
click at [200, 294] on input "checkbox" at bounding box center [196, 300] width 12 height 12
checkbox input "true"
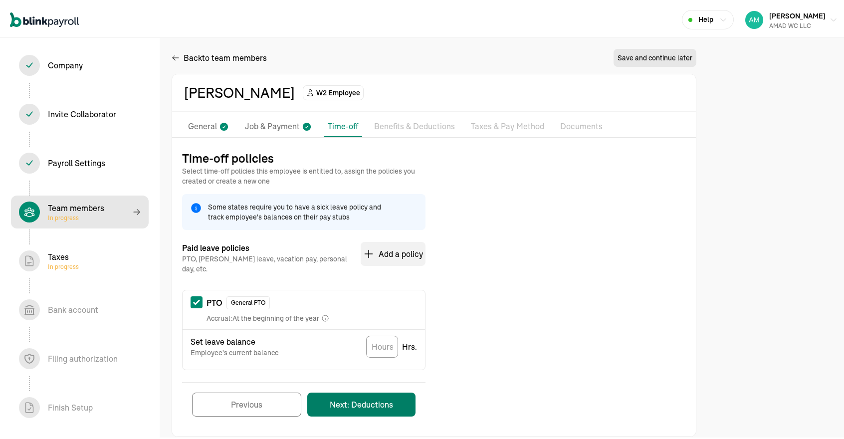
click at [362, 390] on button "Next: Deductions" at bounding box center [361, 402] width 108 height 24
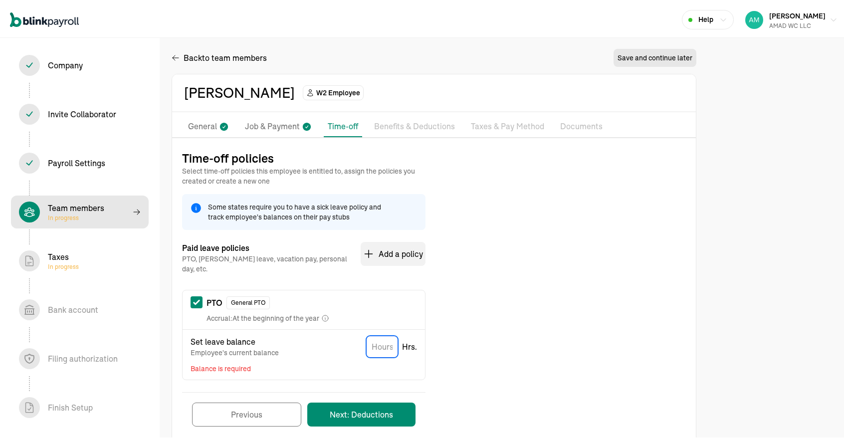
click at [380, 338] on input "TextInput" at bounding box center [382, 345] width 32 height 22
type input "0"
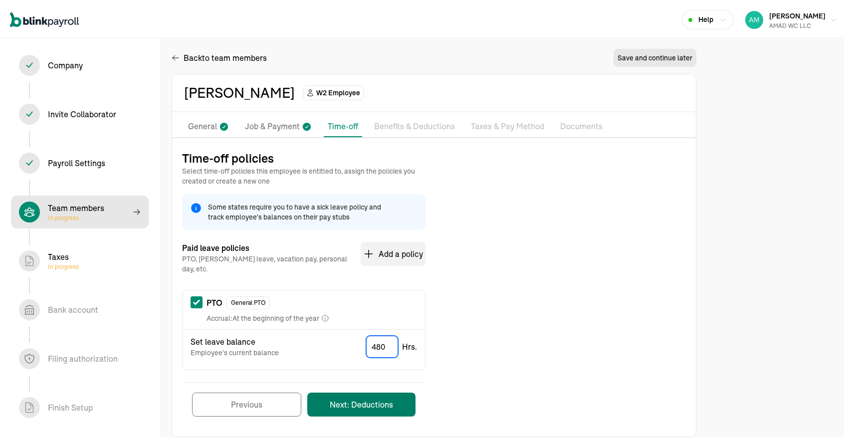
type input "480"
click at [362, 398] on button "Next: Deductions" at bounding box center [361, 402] width 108 height 24
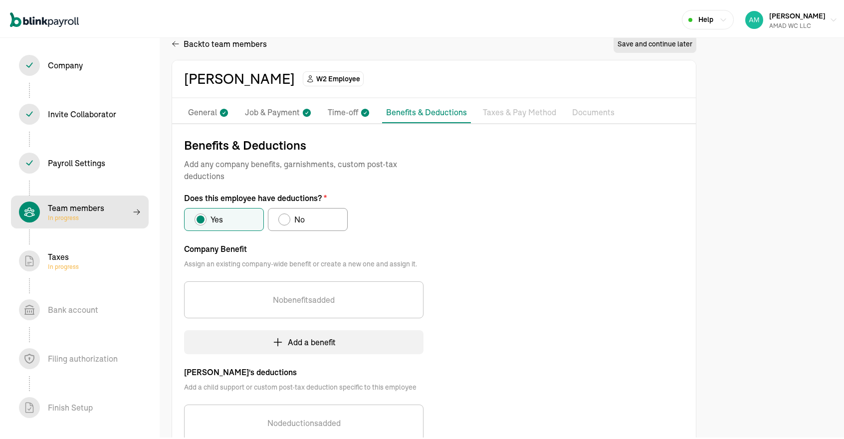
scroll to position [6, 0]
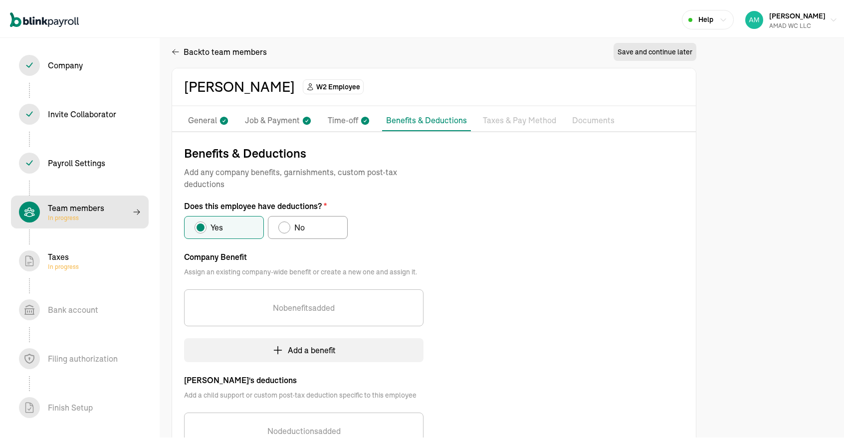
click at [301, 235] on label "No" at bounding box center [308, 225] width 80 height 23
click at [286, 227] on input "No" at bounding box center [282, 223] width 8 height 8
radio input "true"
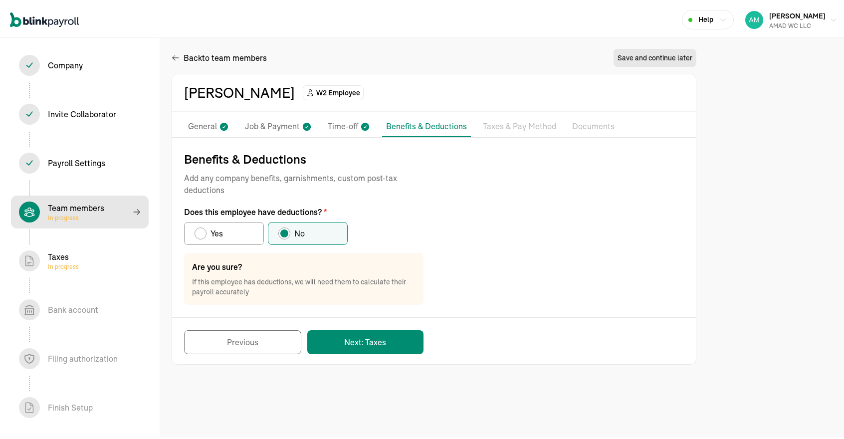
scroll to position [0, 0]
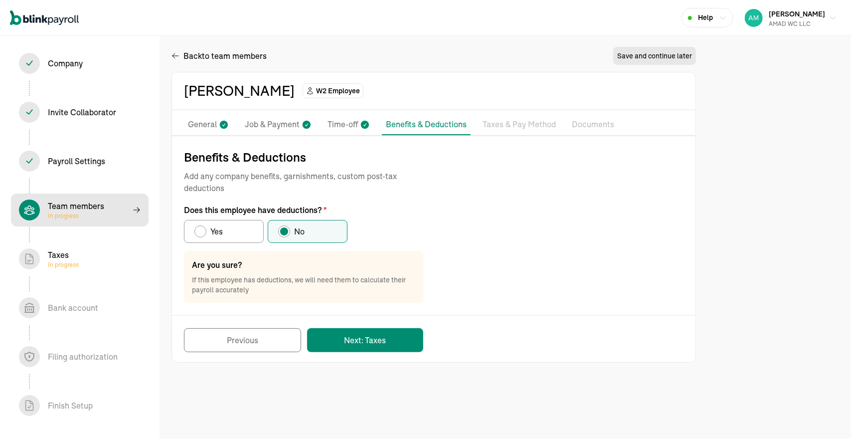
click at [236, 232] on label "Yes" at bounding box center [224, 231] width 80 height 23
click at [202, 232] on input "Yes" at bounding box center [198, 229] width 8 height 8
radio input "true"
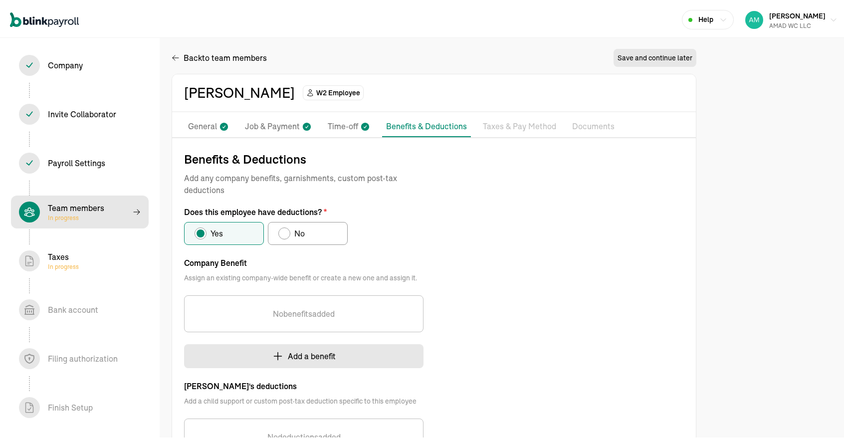
click at [275, 360] on button "Add a benefit" at bounding box center [303, 354] width 239 height 24
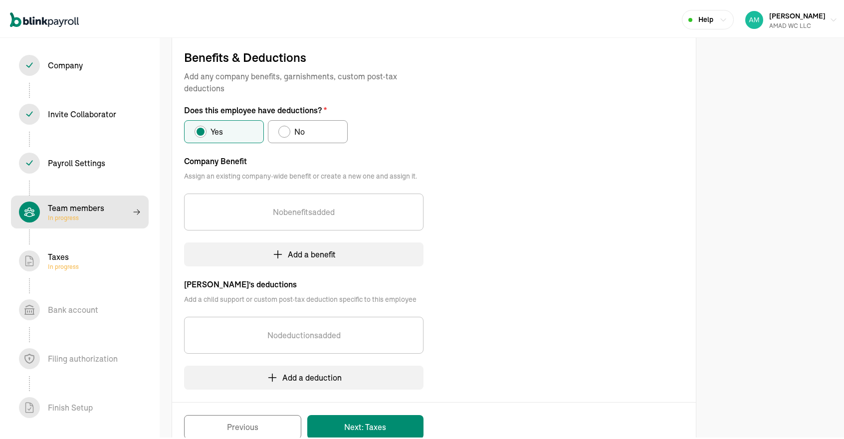
scroll to position [104, 0]
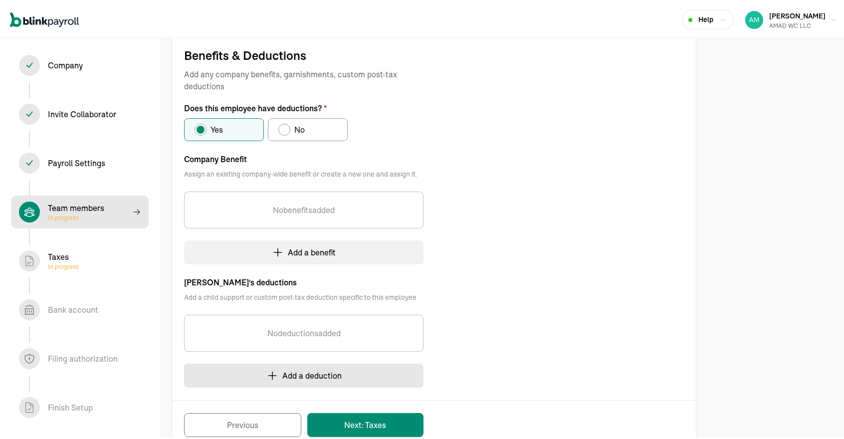
click at [294, 379] on button "Add a deduction" at bounding box center [303, 374] width 239 height 24
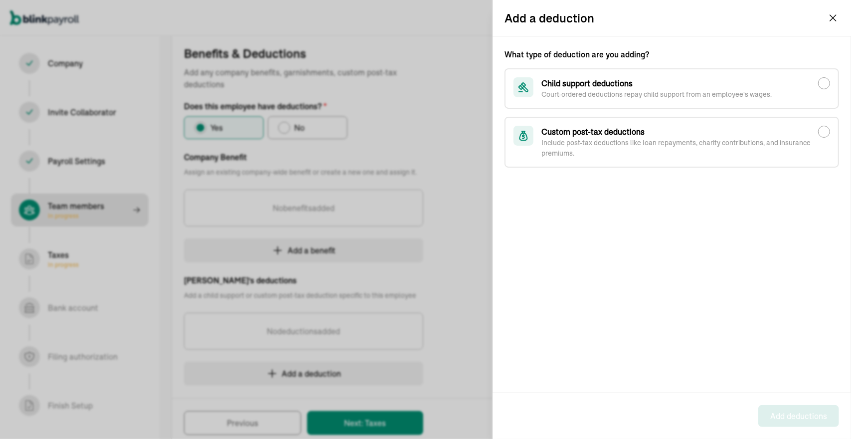
click at [625, 139] on p "Include post-tax deductions like loan repayments, charity contributions, and in…" at bounding box center [680, 148] width 277 height 21
click at [818, 138] on input "Custom post-tax deductions Include post-tax deductions like loan repayments, ch…" at bounding box center [824, 132] width 12 height 12
radio input "true"
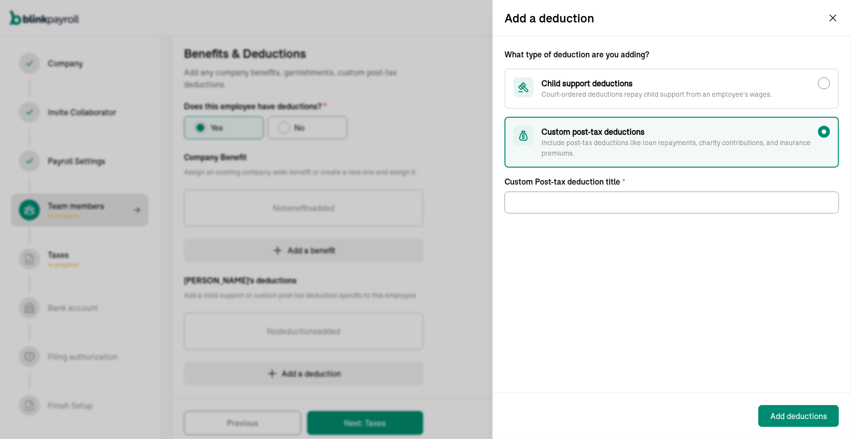
click at [819, 84] on input "Child support deductions Court-ordered deductions repay child support from an e…" at bounding box center [824, 83] width 12 height 12
radio input "true"
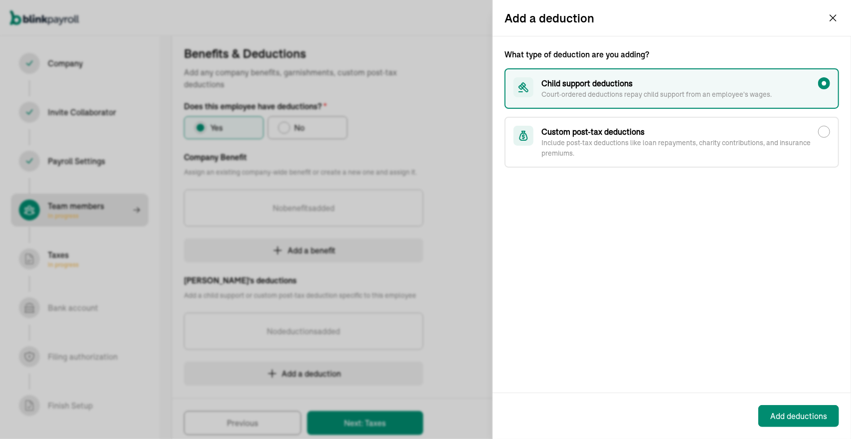
click at [837, 19] on icon "button" at bounding box center [833, 18] width 12 height 12
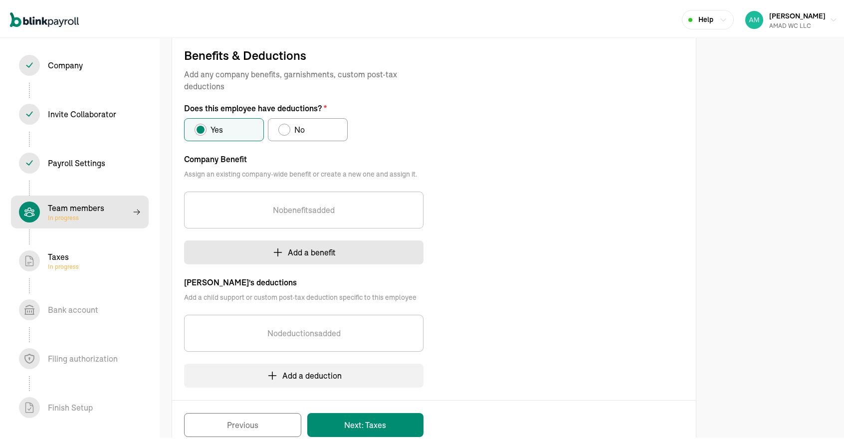
click at [311, 261] on button "Add a benefit" at bounding box center [303, 250] width 239 height 24
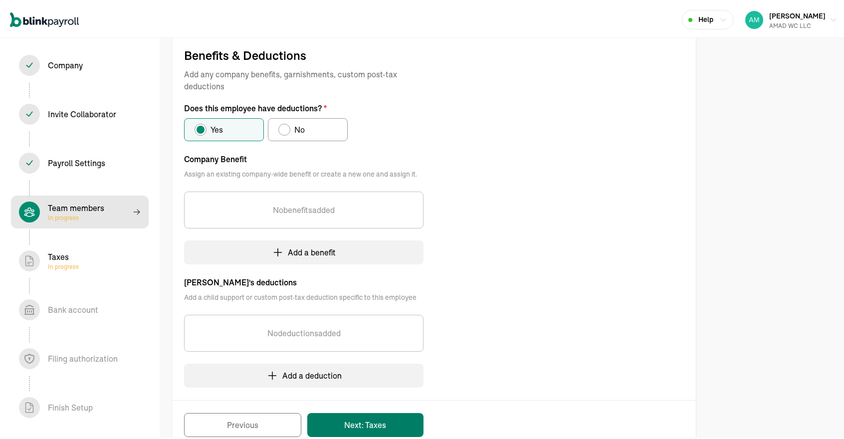
click at [408, 415] on button "Next: Taxes" at bounding box center [365, 423] width 116 height 24
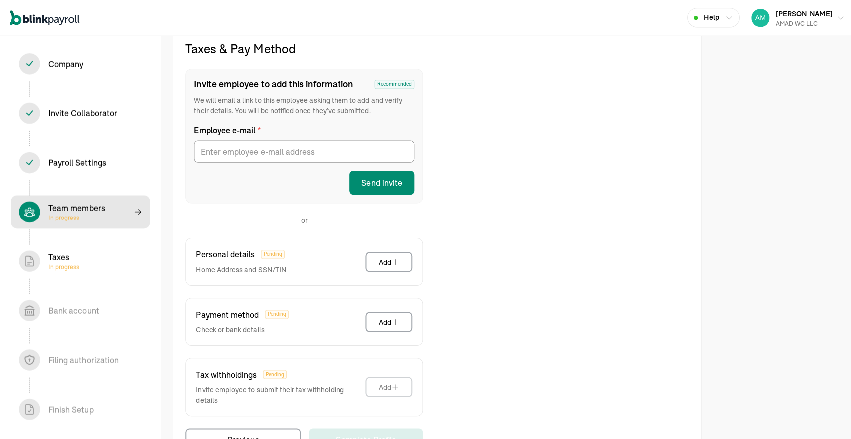
scroll to position [109, 0]
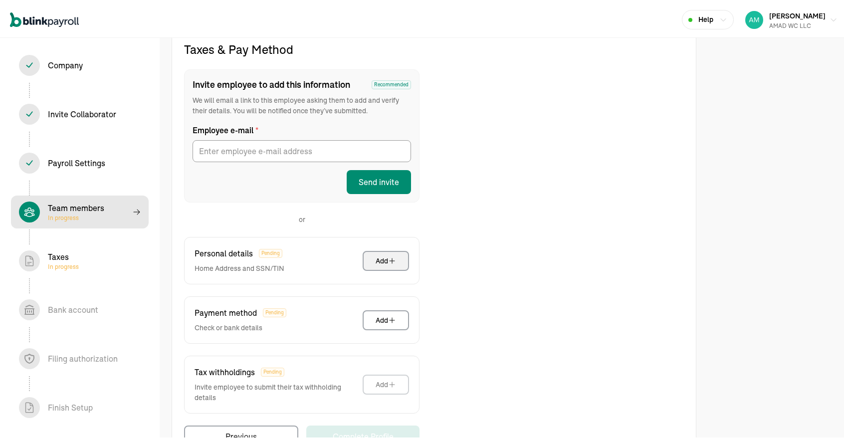
click at [396, 261] on button "Add" at bounding box center [386, 259] width 46 height 20
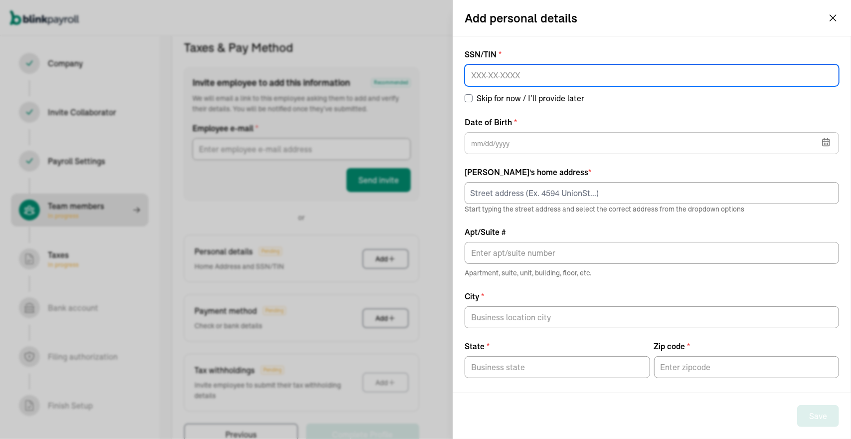
click at [554, 78] on input at bounding box center [652, 75] width 374 height 22
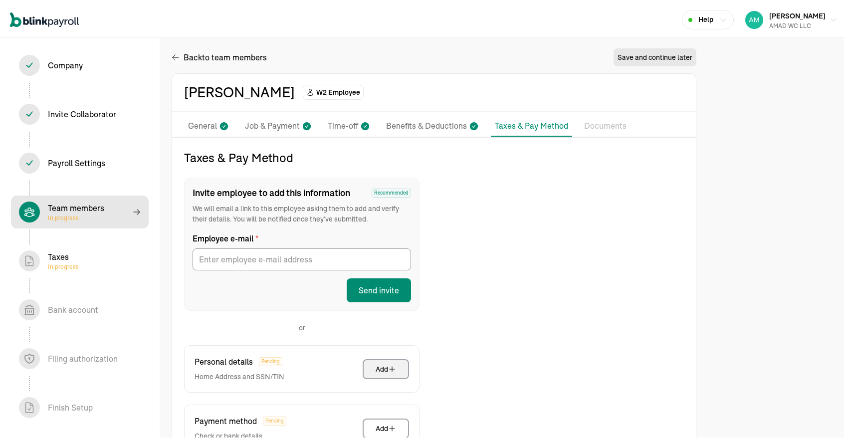
scroll to position [1, 0]
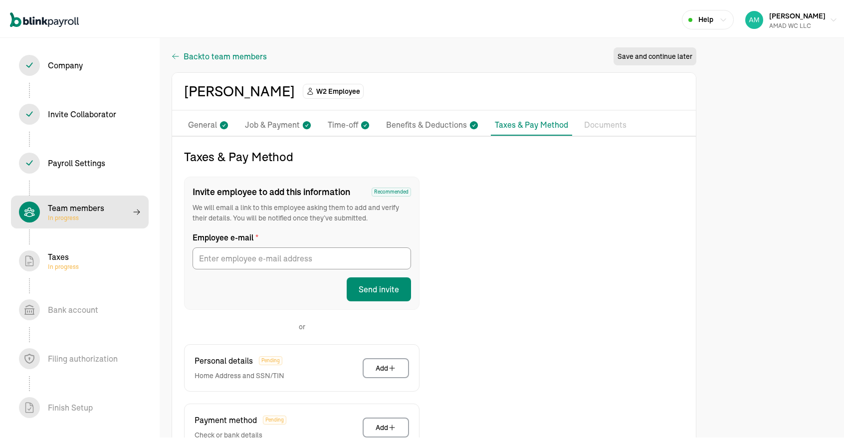
click at [245, 55] on span "to team members" at bounding box center [234, 54] width 65 height 12
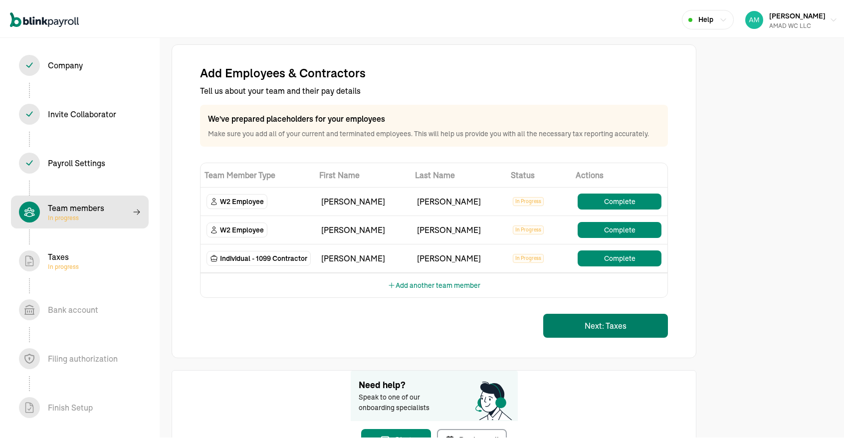
click at [585, 322] on button "Next: Taxes" at bounding box center [605, 324] width 125 height 24
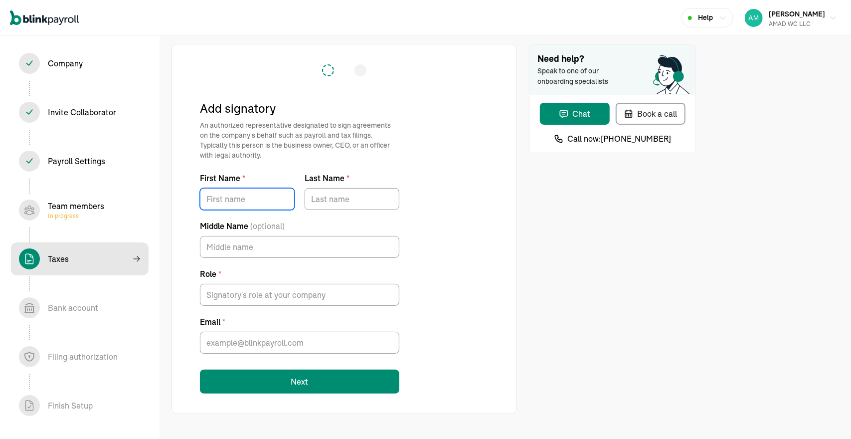
click at [249, 199] on input "First Name *" at bounding box center [247, 199] width 95 height 22
type input "[PERSON_NAME]"
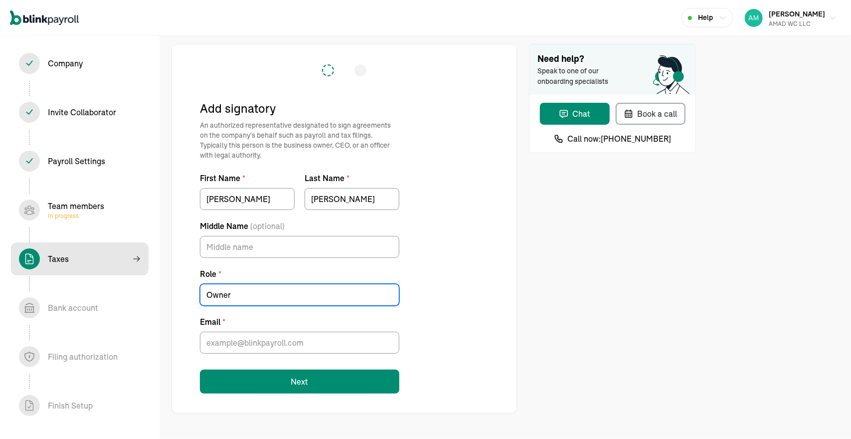
type input "Owner"
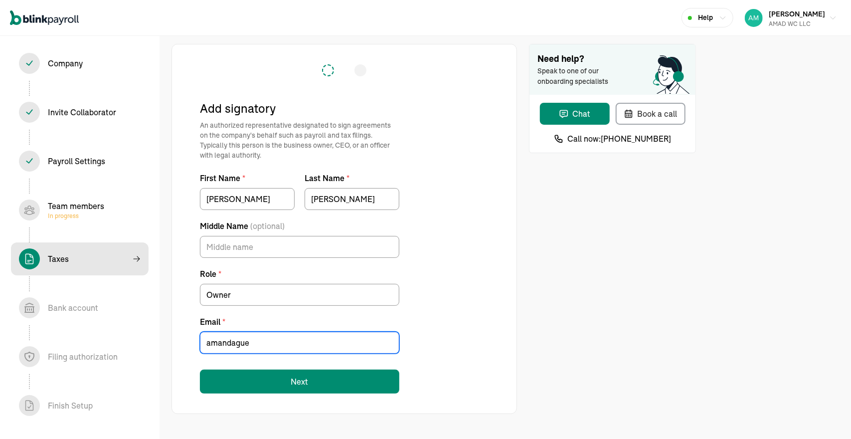
type input "[EMAIL_ADDRESS][DOMAIN_NAME]"
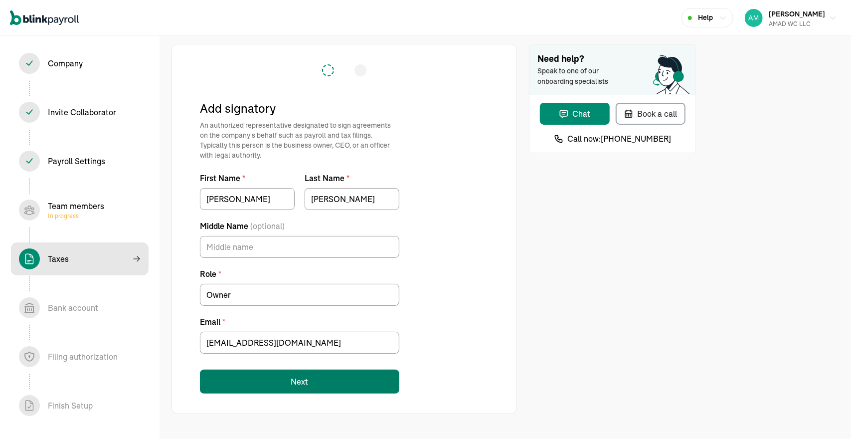
click at [292, 390] on button "Next" at bounding box center [299, 381] width 199 height 24
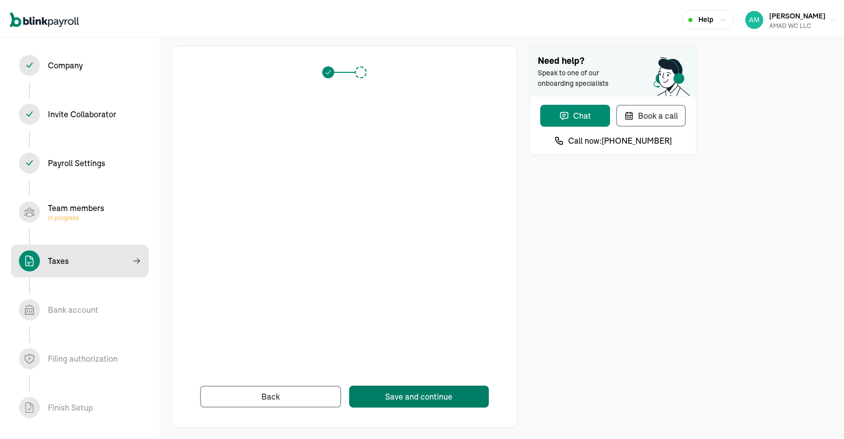
click at [399, 397] on div "Save and continue" at bounding box center [418, 394] width 67 height 12
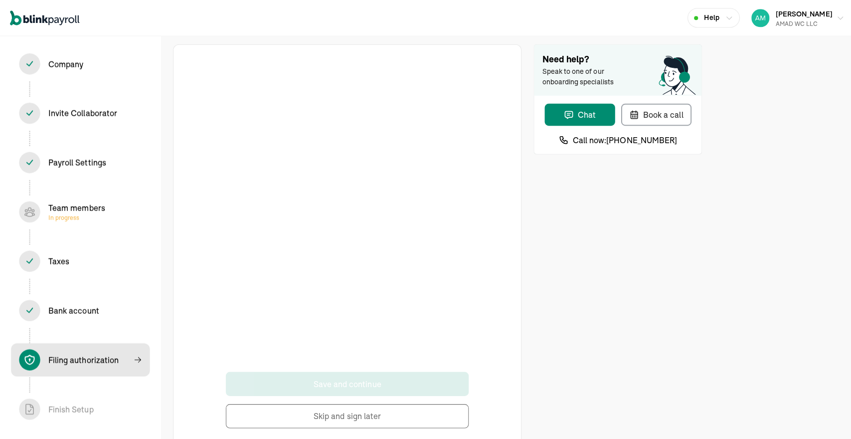
scroll to position [21, 0]
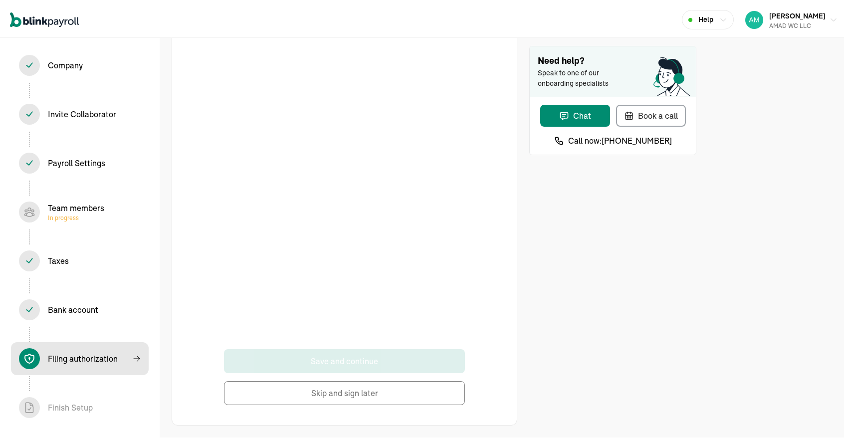
click at [300, 393] on button "Skip and sign later" at bounding box center [344, 391] width 241 height 24
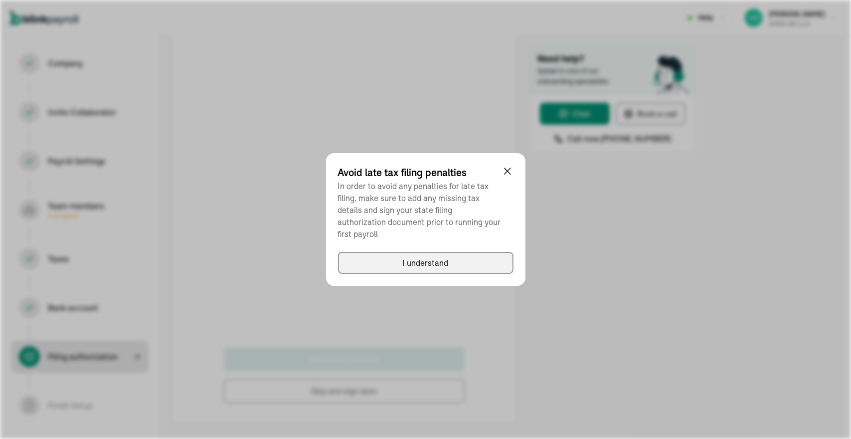
click at [442, 257] on div "I understand" at bounding box center [426, 263] width 46 height 12
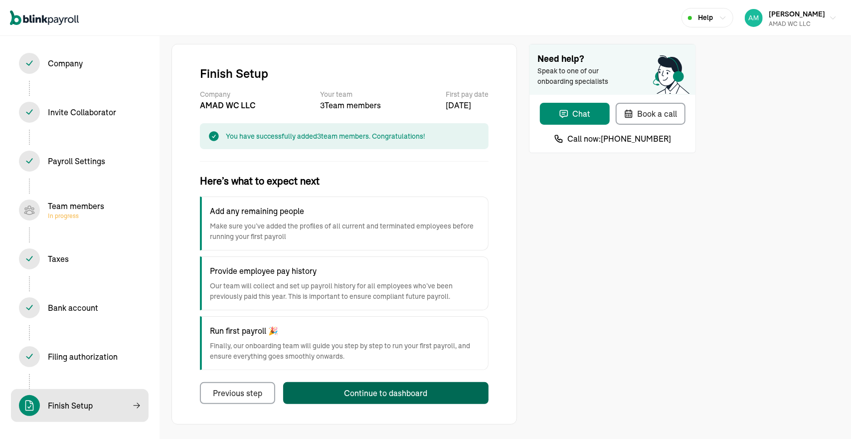
click at [345, 392] on div "Continue to dashboard" at bounding box center [386, 393] width 83 height 12
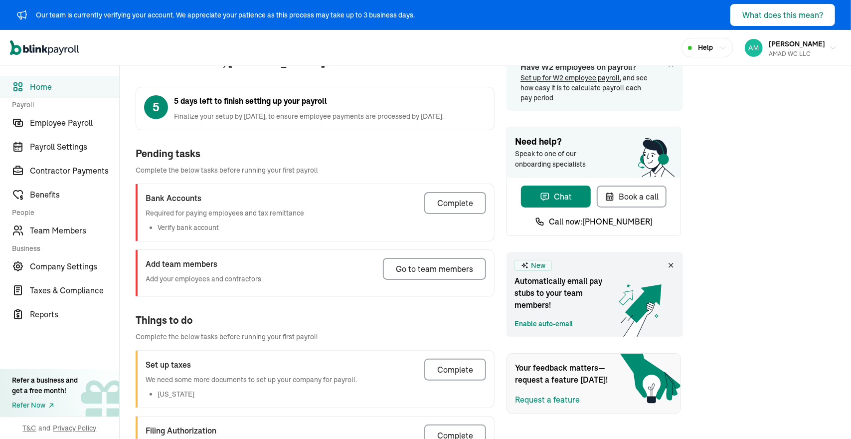
scroll to position [29, 0]
click at [452, 197] on div "Complete" at bounding box center [455, 202] width 36 height 12
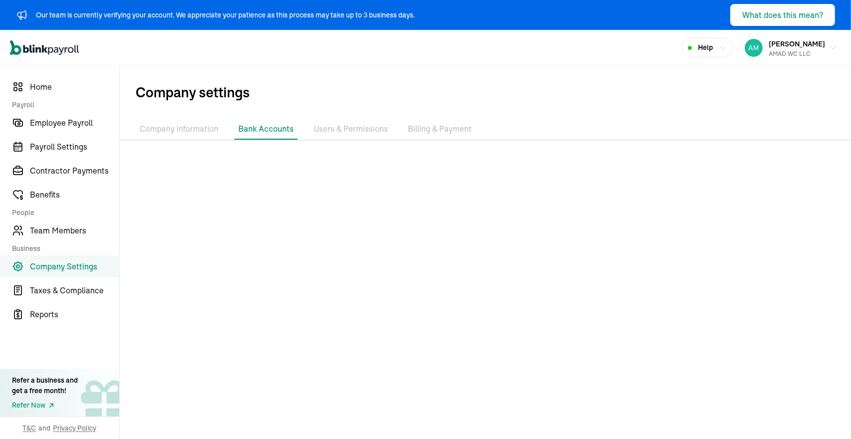
scroll to position [54, 0]
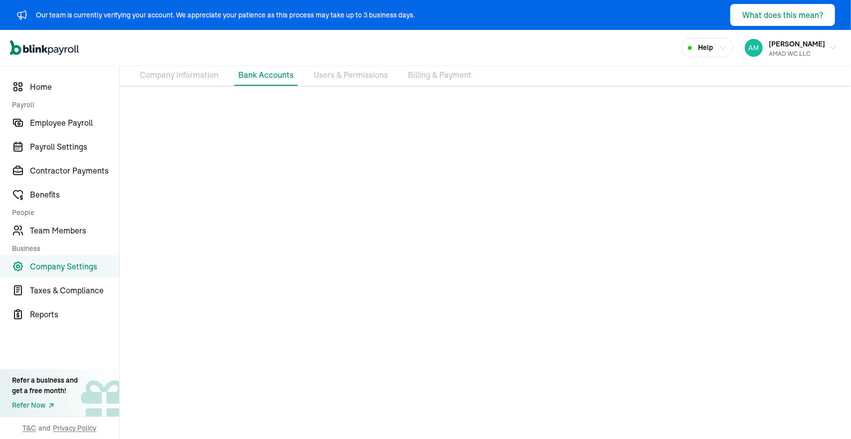
click at [338, 74] on li "Users & Permissions" at bounding box center [351, 75] width 82 height 21
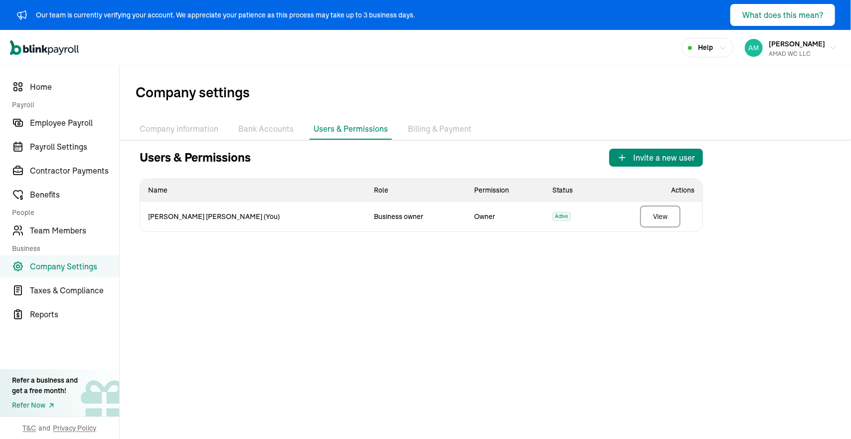
click at [185, 126] on li "Company information" at bounding box center [179, 129] width 87 height 21
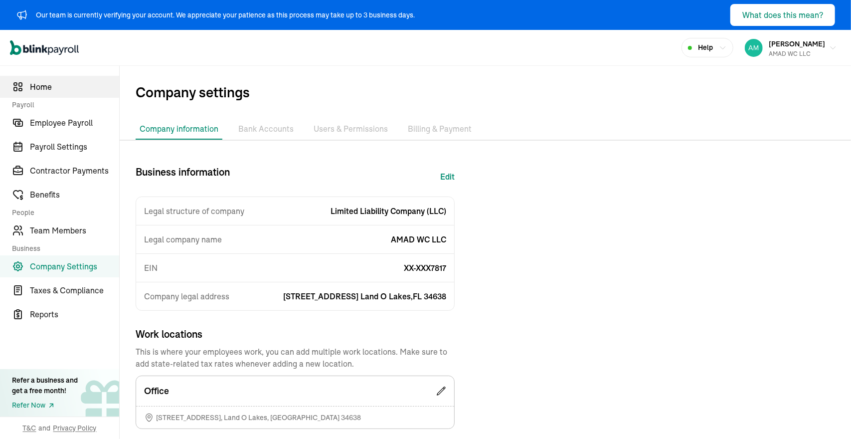
click at [38, 85] on span "Home" at bounding box center [74, 87] width 89 height 12
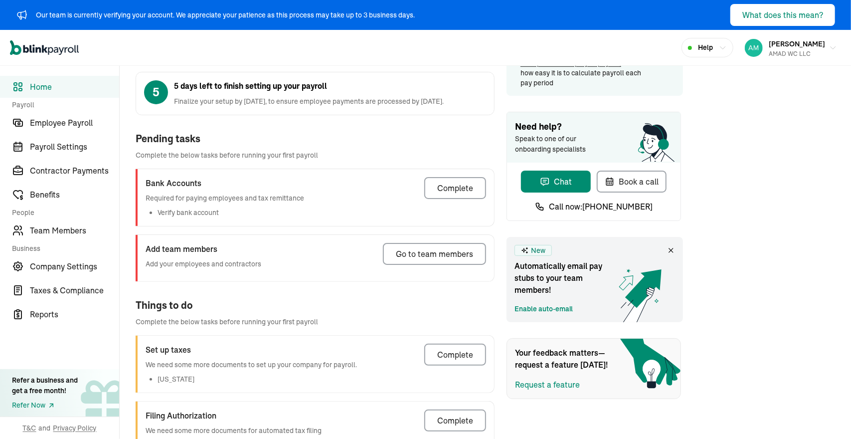
scroll to position [89, 0]
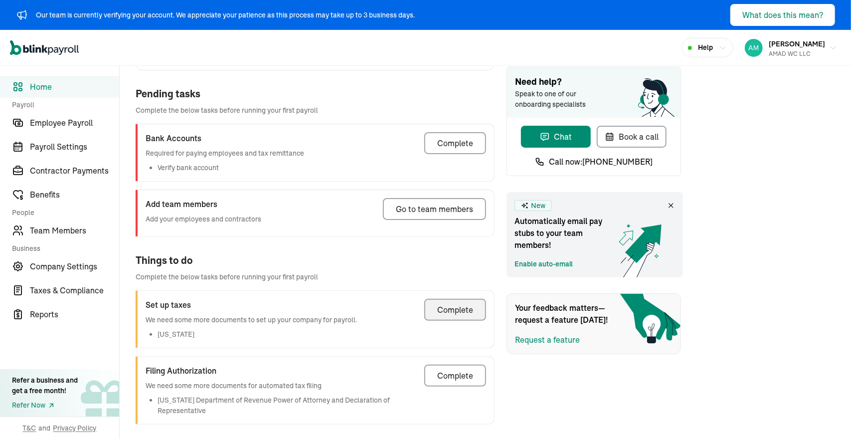
click at [450, 306] on div "Complete" at bounding box center [455, 310] width 36 height 12
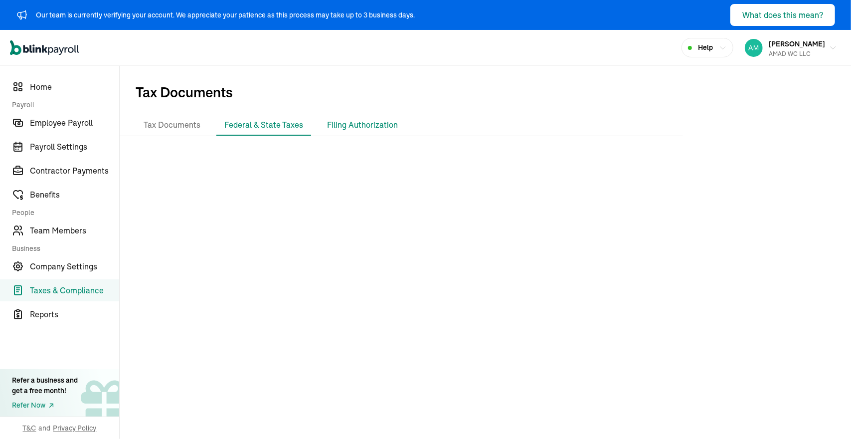
click at [360, 123] on li "Filing Authorization" at bounding box center [362, 125] width 87 height 21
click at [280, 121] on li "Federal & State Taxes" at bounding box center [263, 125] width 95 height 21
click at [60, 83] on span "Home" at bounding box center [74, 87] width 89 height 12
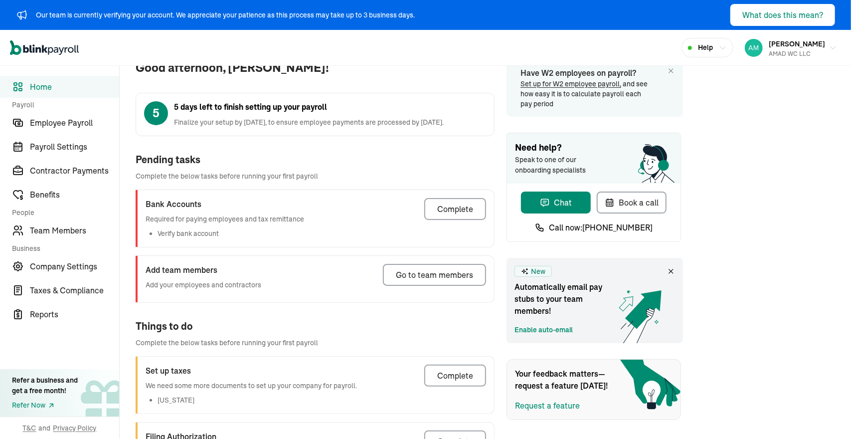
scroll to position [89, 0]
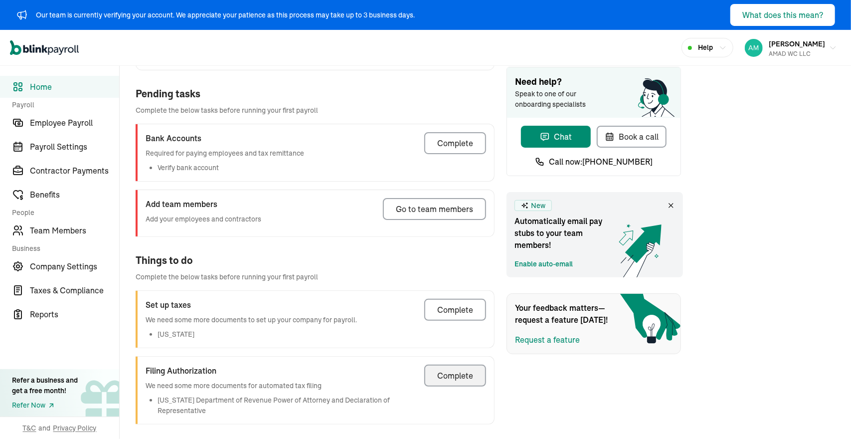
click at [455, 369] on div "Complete" at bounding box center [455, 375] width 36 height 12
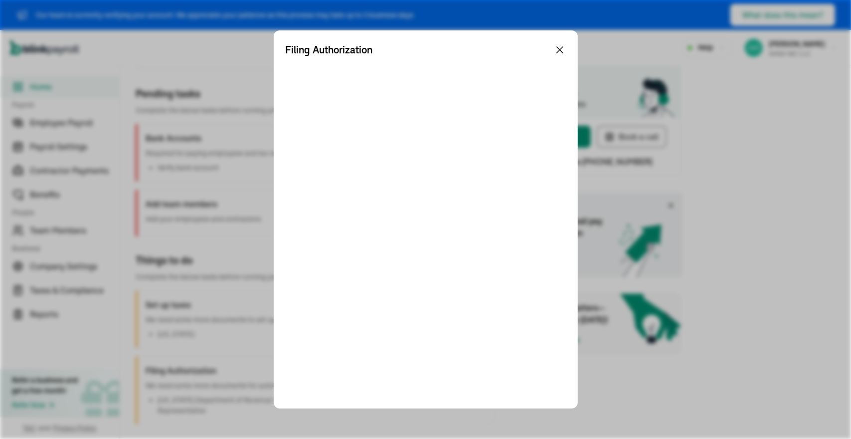
click at [561, 47] on icon at bounding box center [560, 50] width 6 height 6
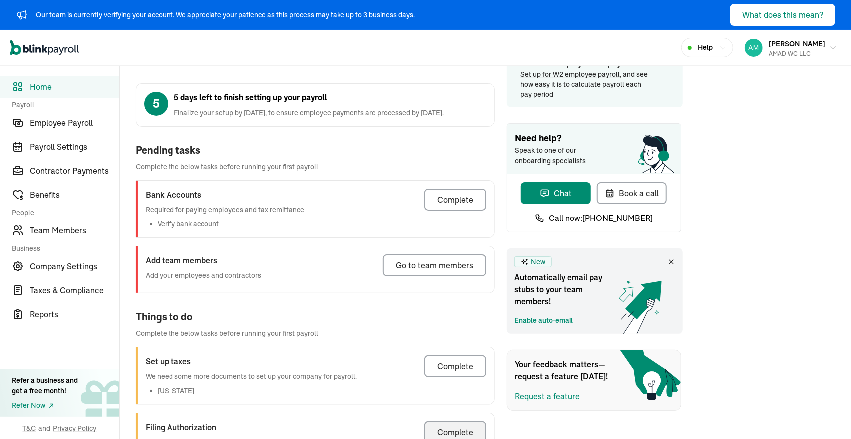
scroll to position [31, 0]
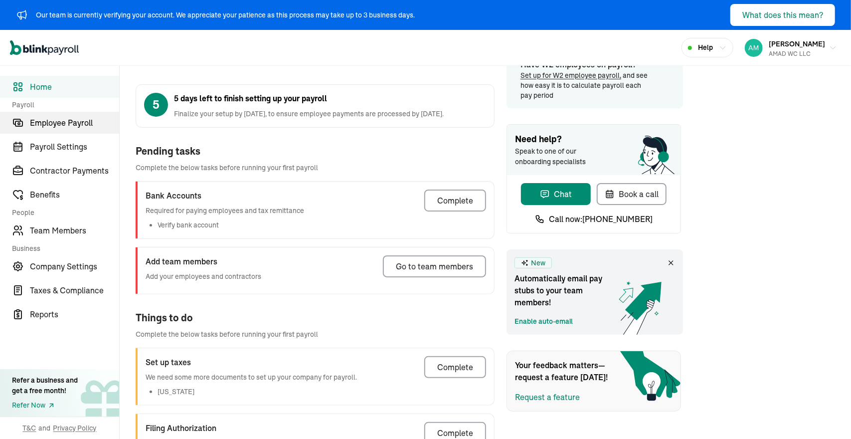
click at [80, 126] on span "Employee Payroll" at bounding box center [74, 123] width 89 height 12
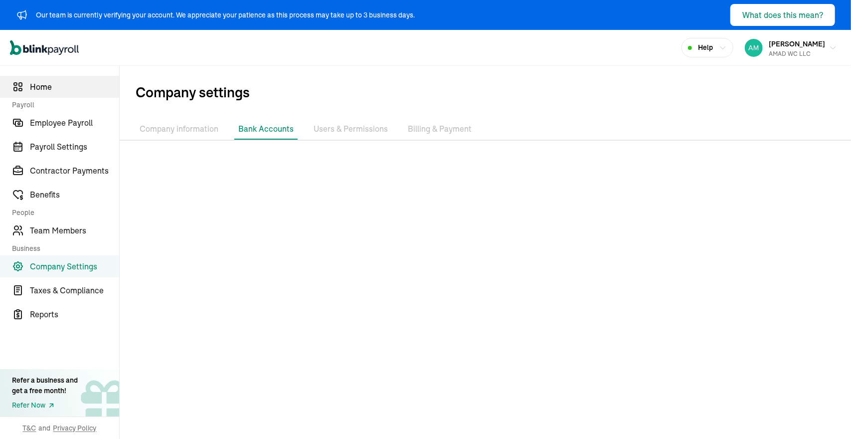
click at [50, 88] on span "Home" at bounding box center [74, 87] width 89 height 12
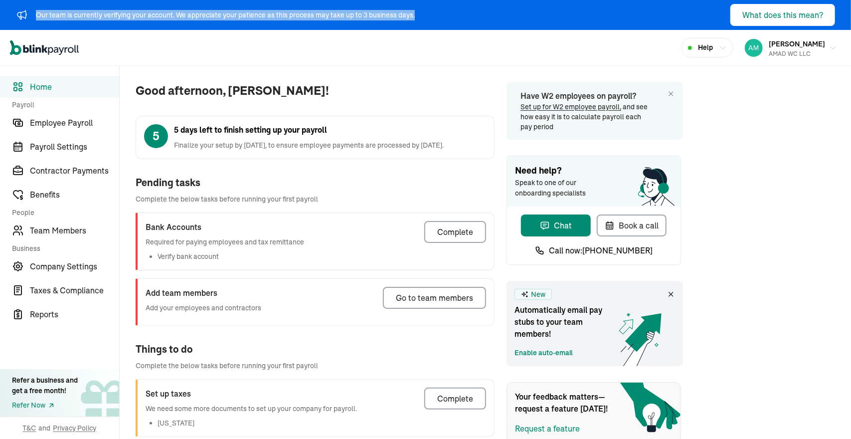
drag, startPoint x: 423, startPoint y: 14, endPoint x: 0, endPoint y: 5, distance: 422.9
click at [0, 5] on div "Our team is currently verifying your account. We appreciate your patience as th…" at bounding box center [425, 15] width 851 height 30
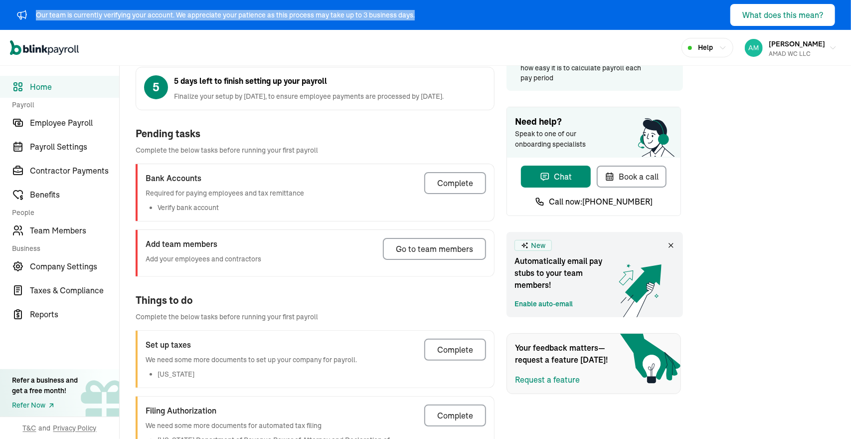
scroll to position [58, 0]
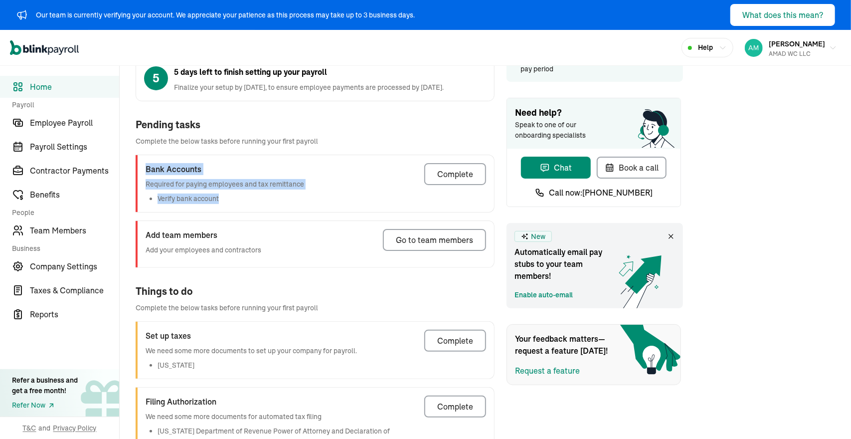
drag, startPoint x: 258, startPoint y: 201, endPoint x: 146, endPoint y: 169, distance: 117.4
click at [146, 169] on div "Bank Accounts Required for paying employees and tax remittance Verify bank acco…" at bounding box center [225, 183] width 159 height 41
copy div "Bank Accounts Required for paying employees and tax remittance Verify bank acco…"
click at [391, 180] on div "Bank Accounts Required for paying employees and tax remittance Verify bank acco…" at bounding box center [315, 183] width 359 height 57
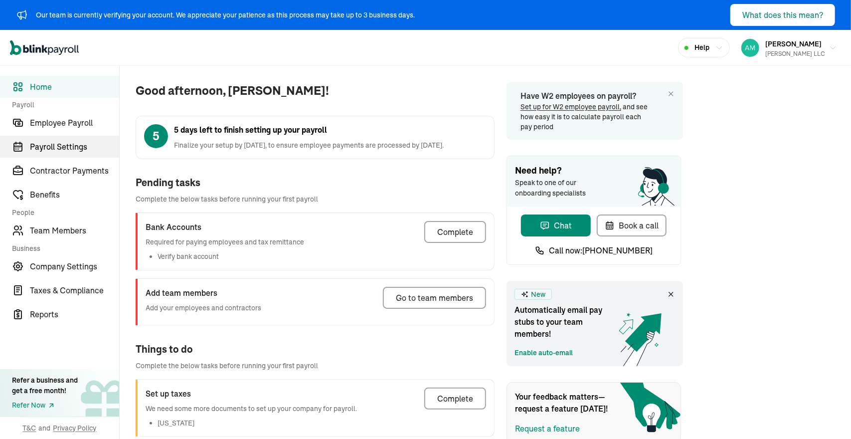
click at [76, 146] on span "Payroll Settings" at bounding box center [74, 147] width 89 height 12
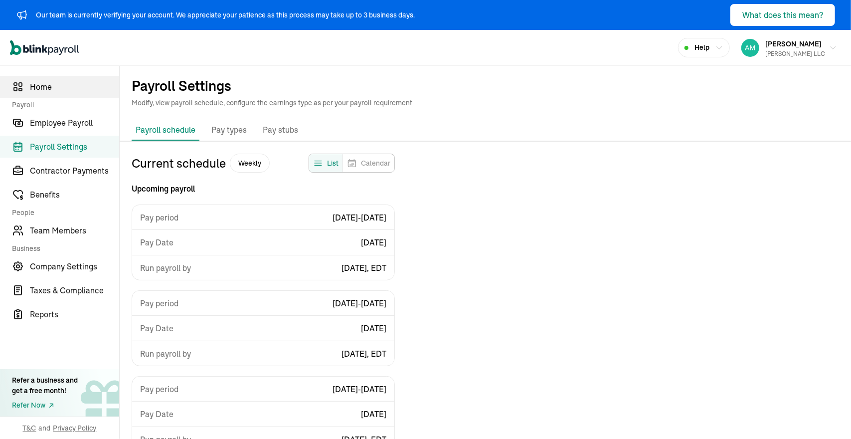
click at [57, 93] on link "Home" at bounding box center [59, 87] width 119 height 22
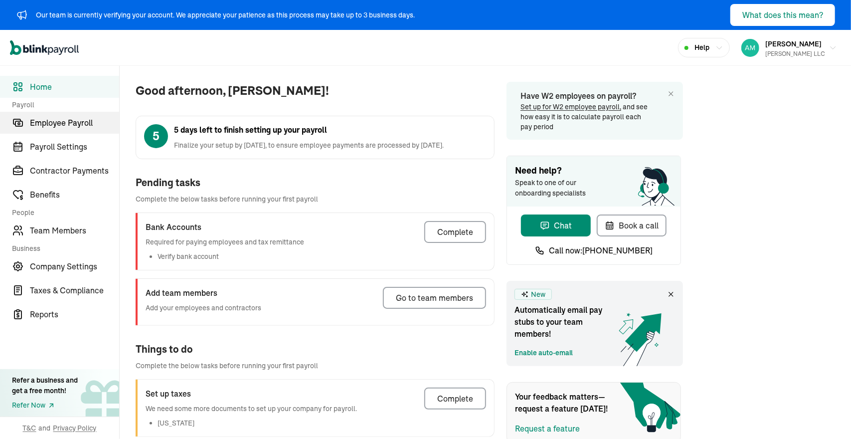
click at [82, 123] on span "Employee Payroll" at bounding box center [74, 123] width 89 height 12
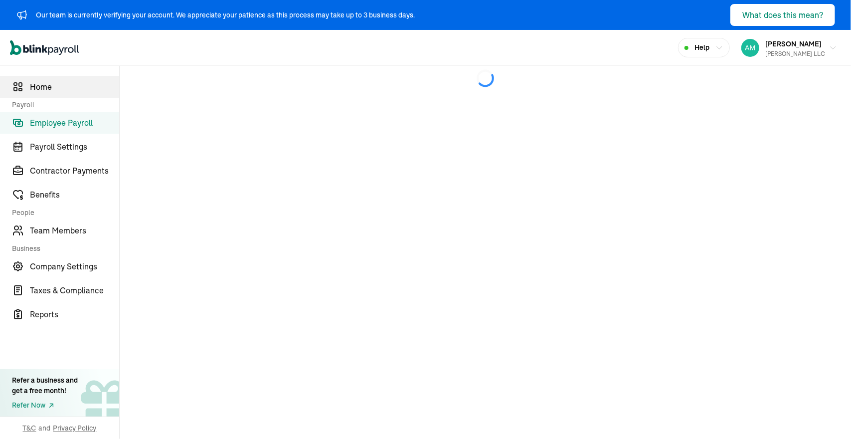
click at [82, 93] on link "Home" at bounding box center [59, 87] width 119 height 22
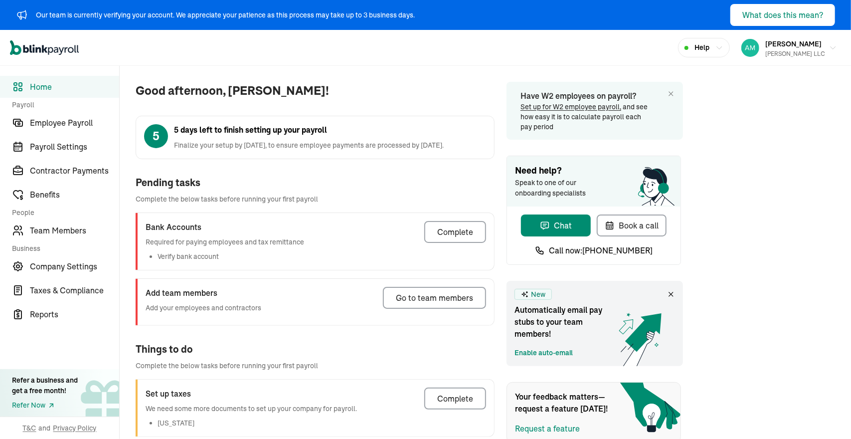
click at [332, 198] on span "Complete the below tasks before running your first payroll" at bounding box center [315, 199] width 359 height 10
click at [59, 223] on link "Team Members" at bounding box center [59, 230] width 119 height 22
click at [76, 146] on span "Payroll Settings" at bounding box center [74, 147] width 89 height 12
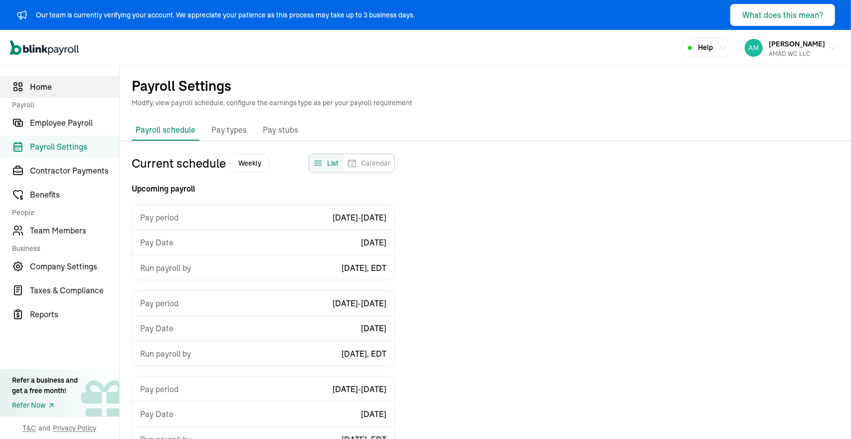
click at [57, 93] on link "Home" at bounding box center [59, 87] width 119 height 22
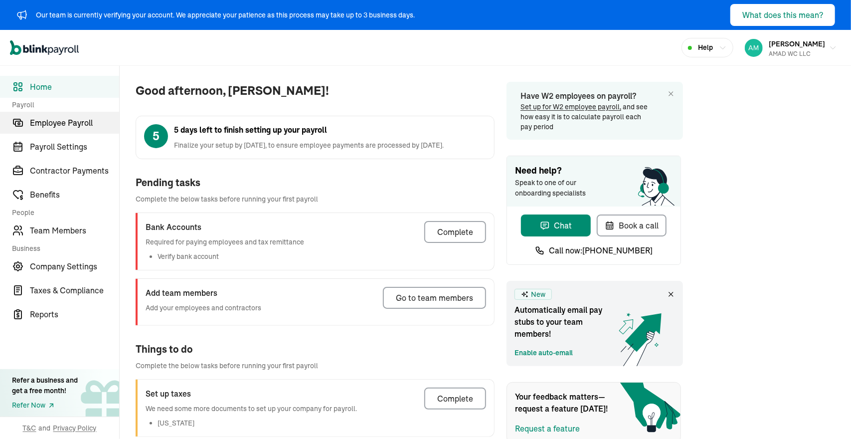
click at [82, 123] on span "Employee Payroll" at bounding box center [74, 123] width 89 height 12
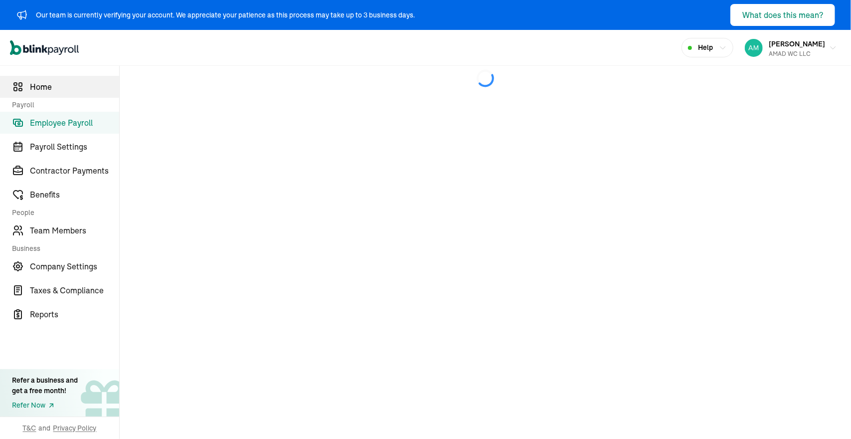
click at [82, 93] on link "Home" at bounding box center [59, 87] width 119 height 22
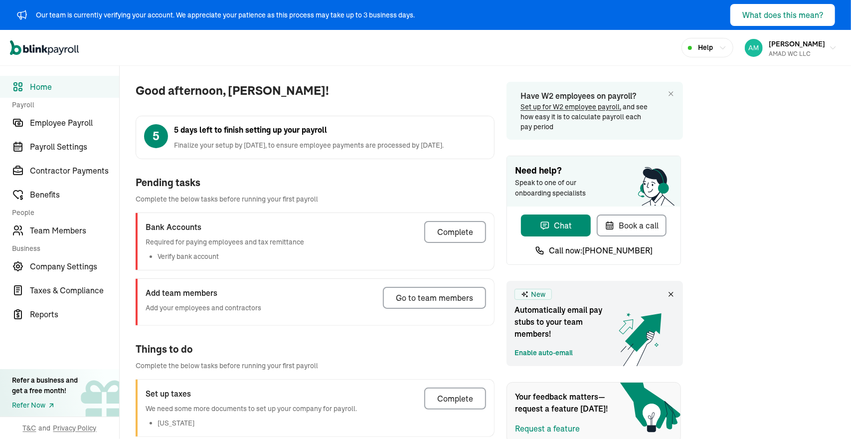
click at [332, 198] on span "Complete the below tasks before running your first payroll" at bounding box center [315, 199] width 359 height 10
click at [59, 223] on link "Team Members" at bounding box center [59, 230] width 119 height 22
